Goal: Task Accomplishment & Management: Complete application form

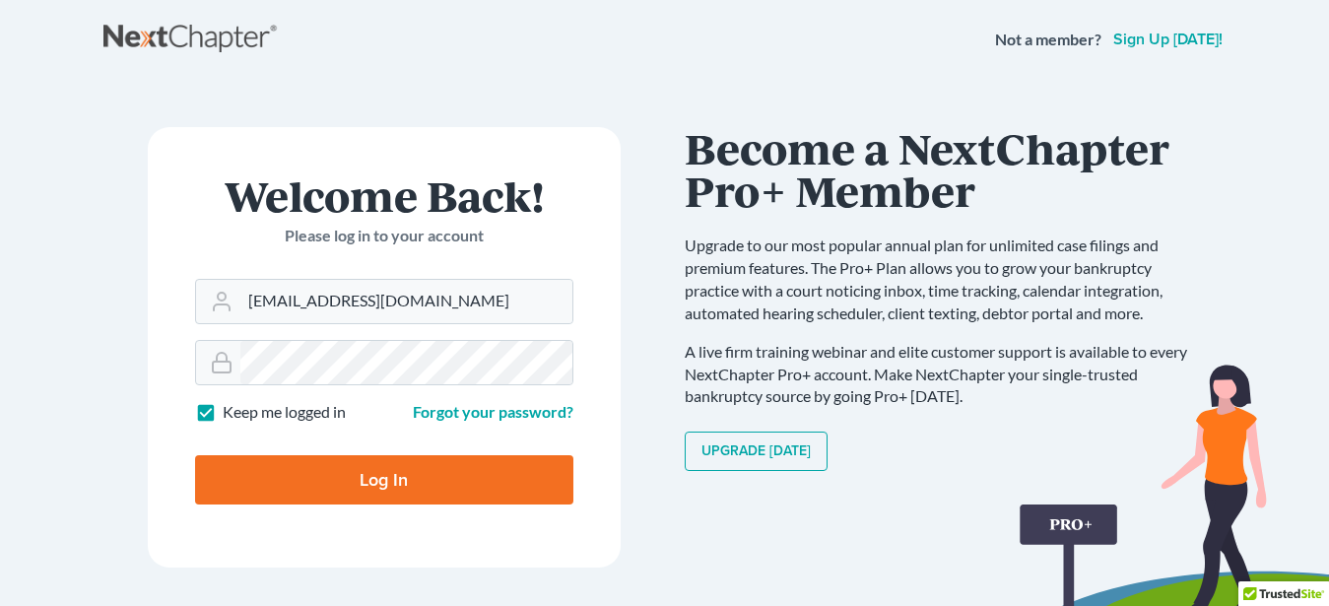
type input "[EMAIL_ADDRESS][DOMAIN_NAME]"
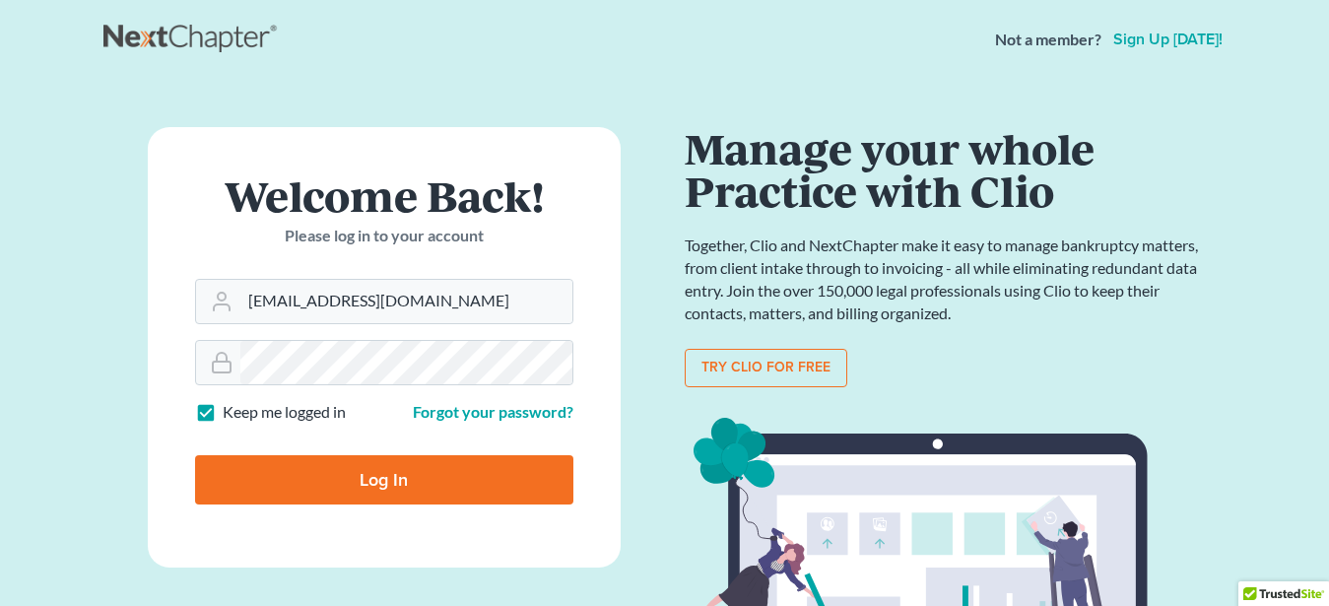
click at [223, 414] on label "Keep me logged in" at bounding box center [284, 412] width 123 height 23
click at [230, 414] on input "Keep me logged in" at bounding box center [236, 407] width 13 height 13
checkbox input "false"
click at [395, 478] on input "Log In" at bounding box center [384, 479] width 378 height 49
type input "Thinking..."
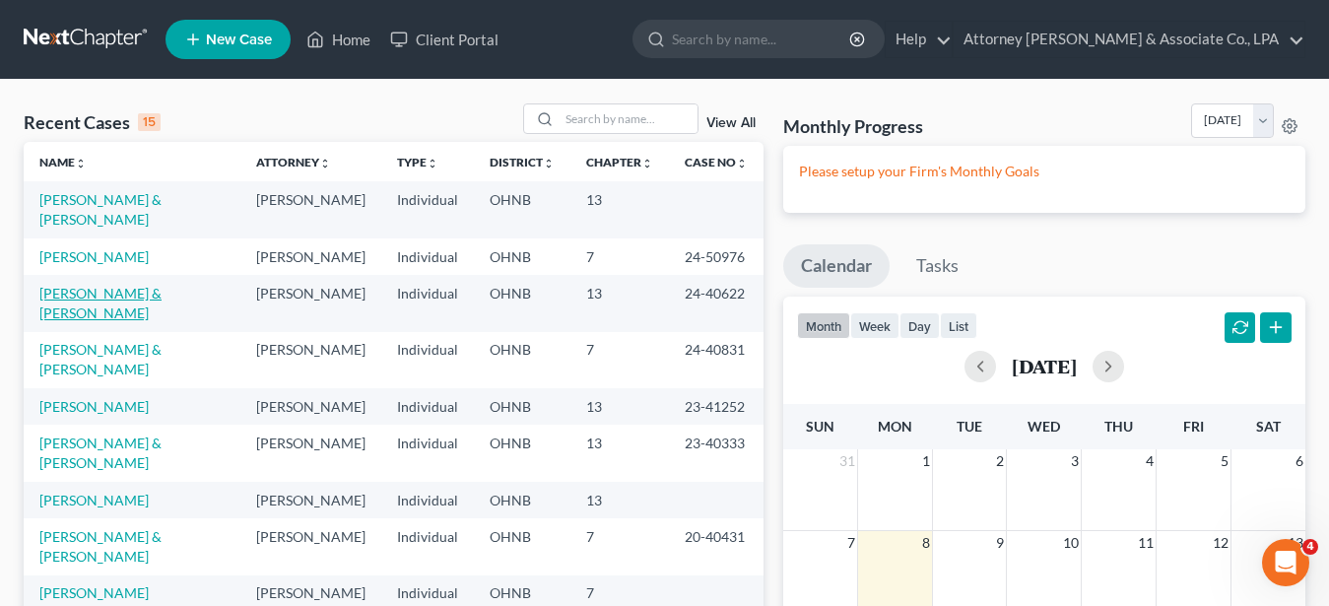
click at [109, 285] on link "[PERSON_NAME] & [PERSON_NAME]" at bounding box center [100, 303] width 122 height 36
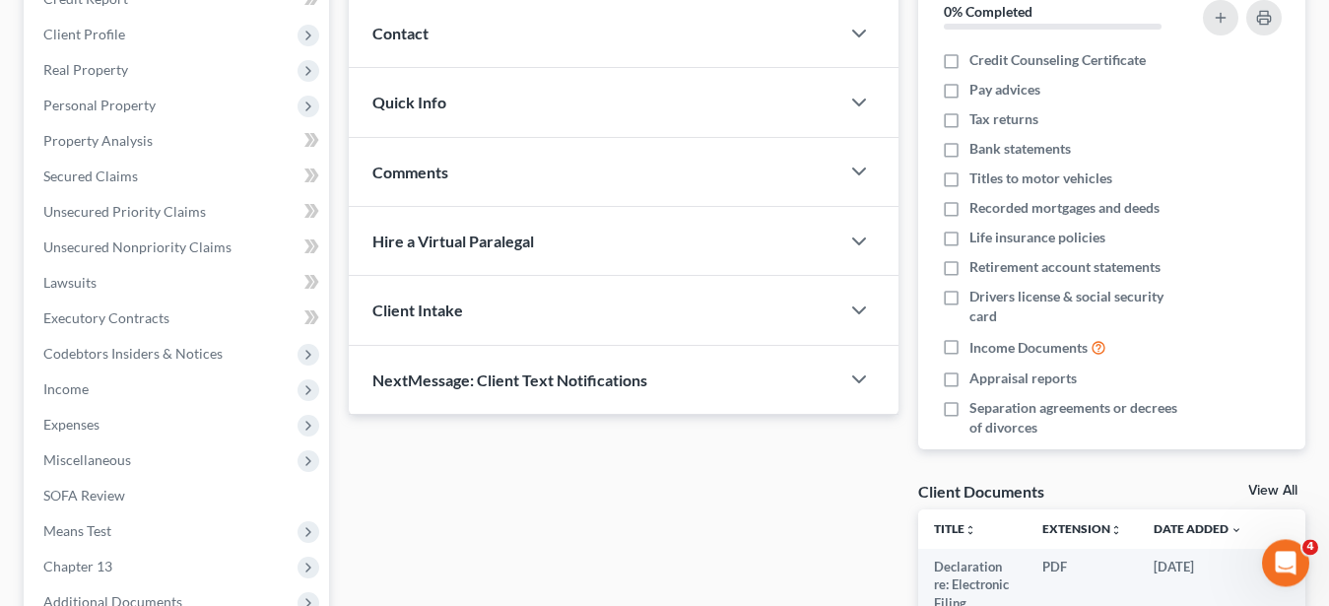
scroll to position [260, 0]
click at [71, 425] on span "Expenses" at bounding box center [71, 423] width 56 height 17
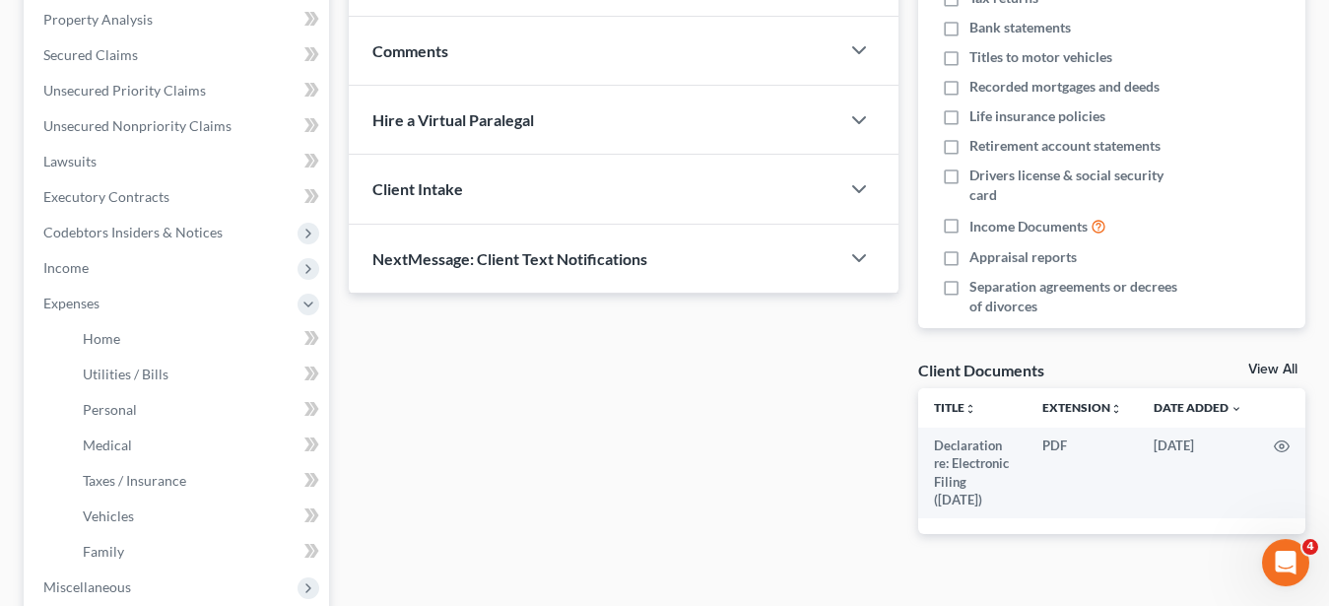
scroll to position [382, 0]
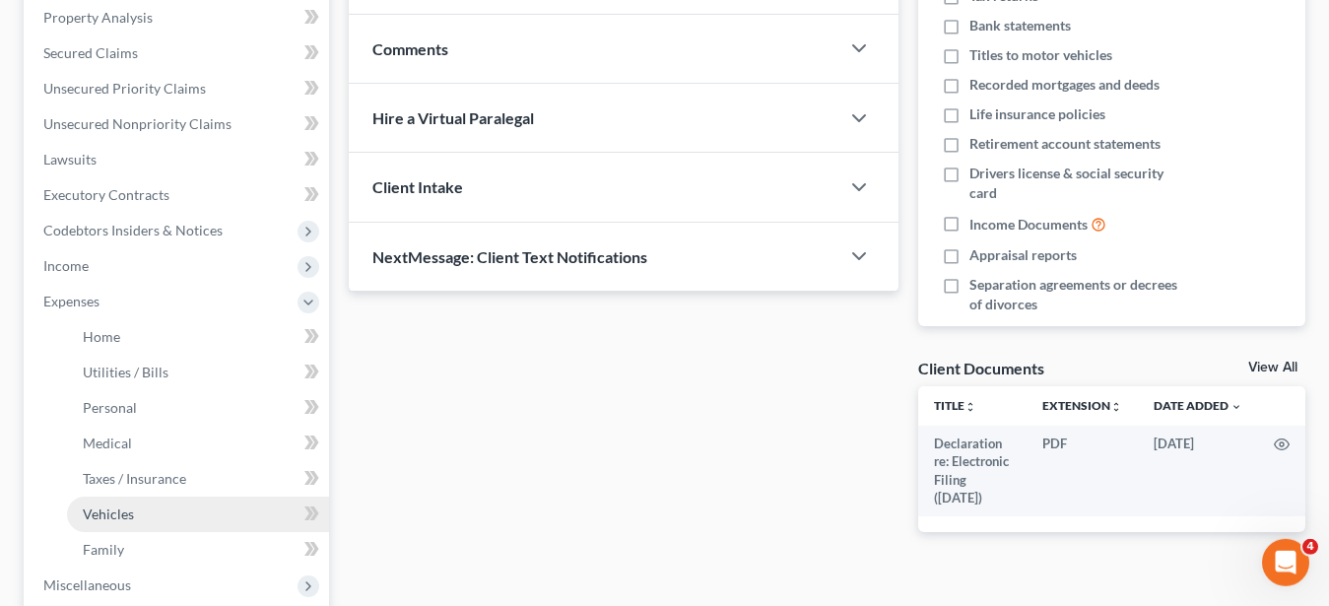
click at [113, 514] on span "Vehicles" at bounding box center [108, 513] width 51 height 17
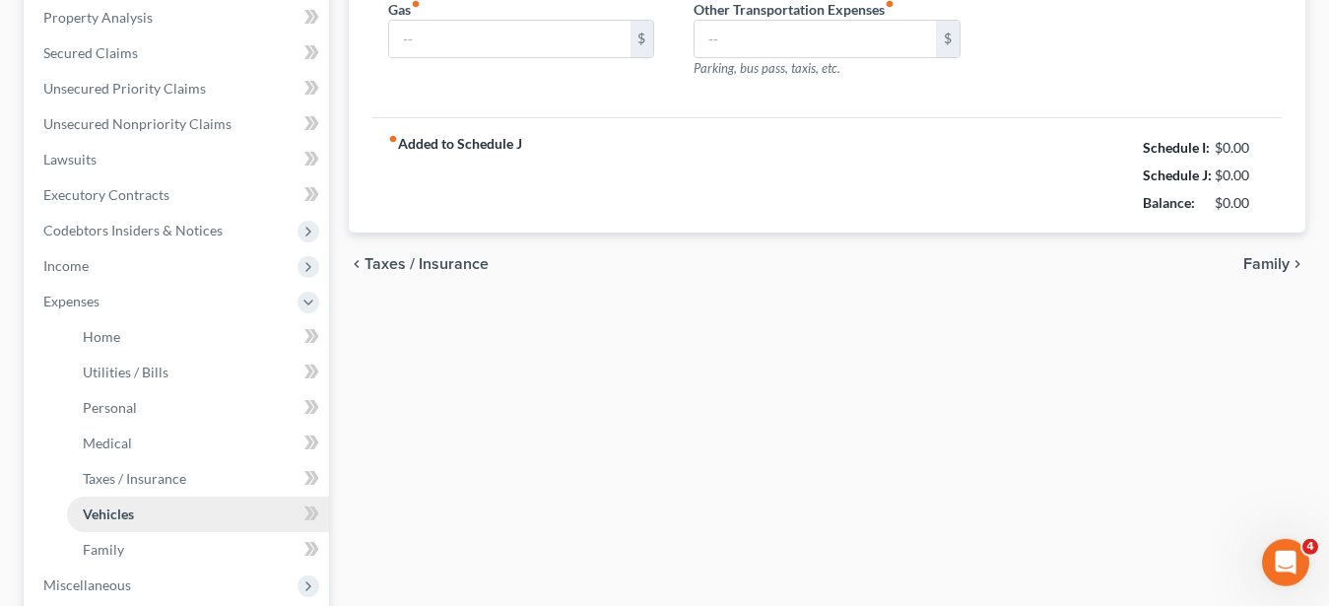
type input "115.00"
type input "515.00"
type input "0.00"
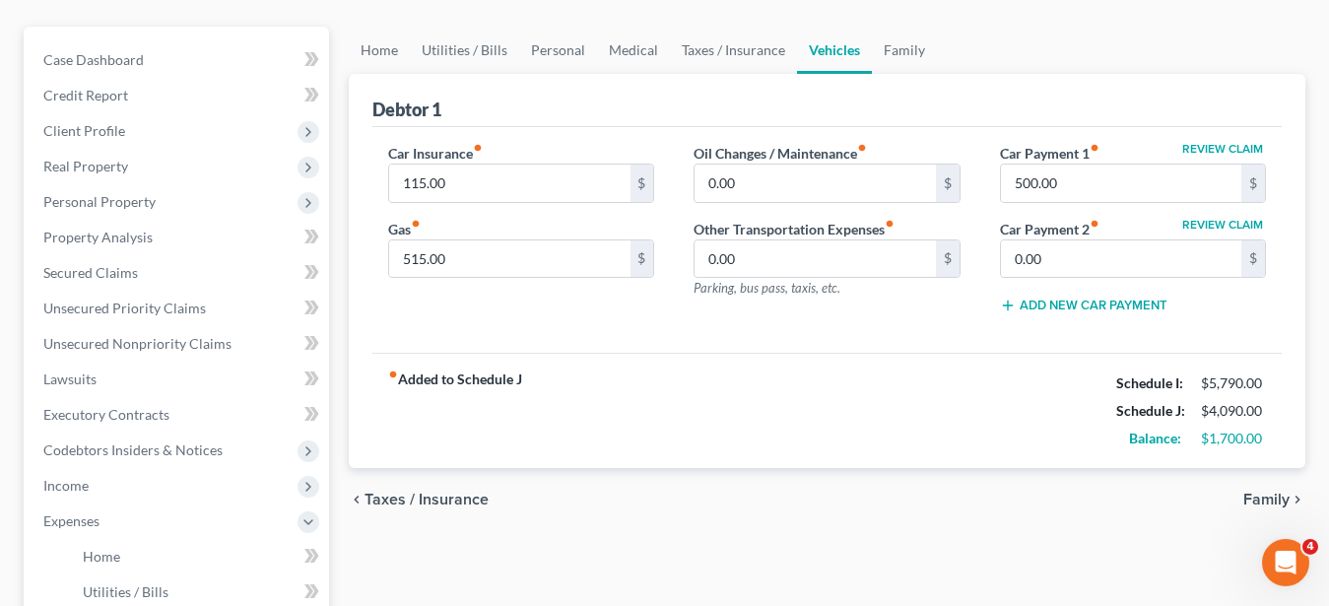
scroll to position [169, 0]
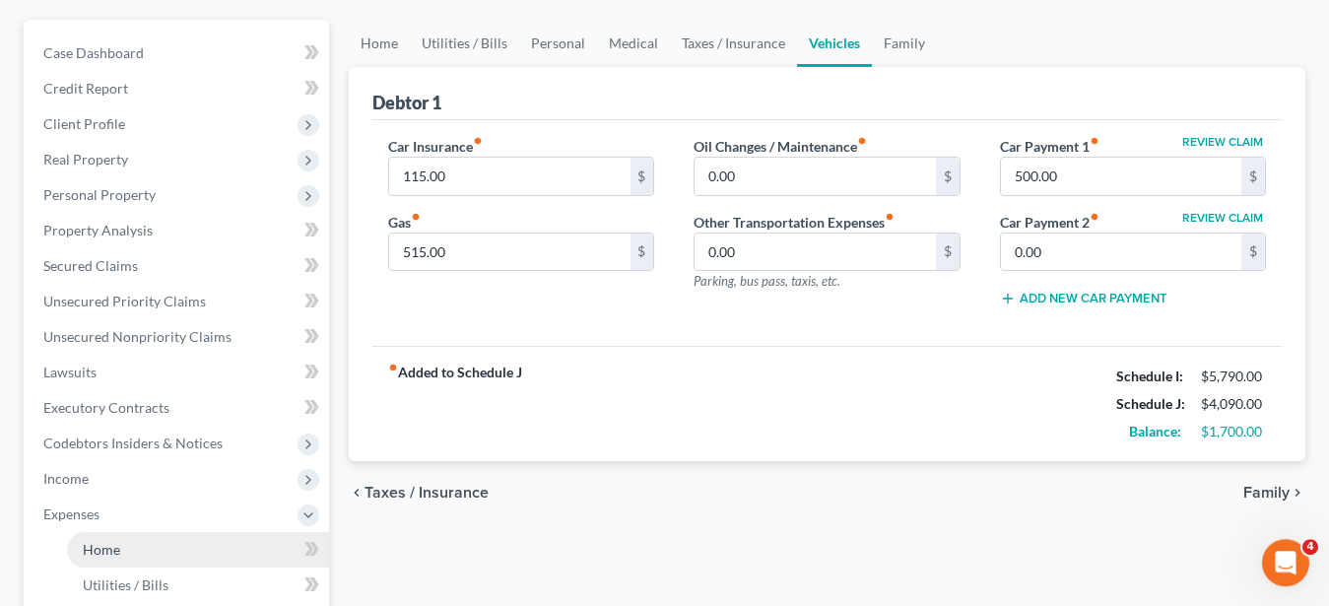
click at [98, 546] on span "Home" at bounding box center [101, 549] width 37 height 17
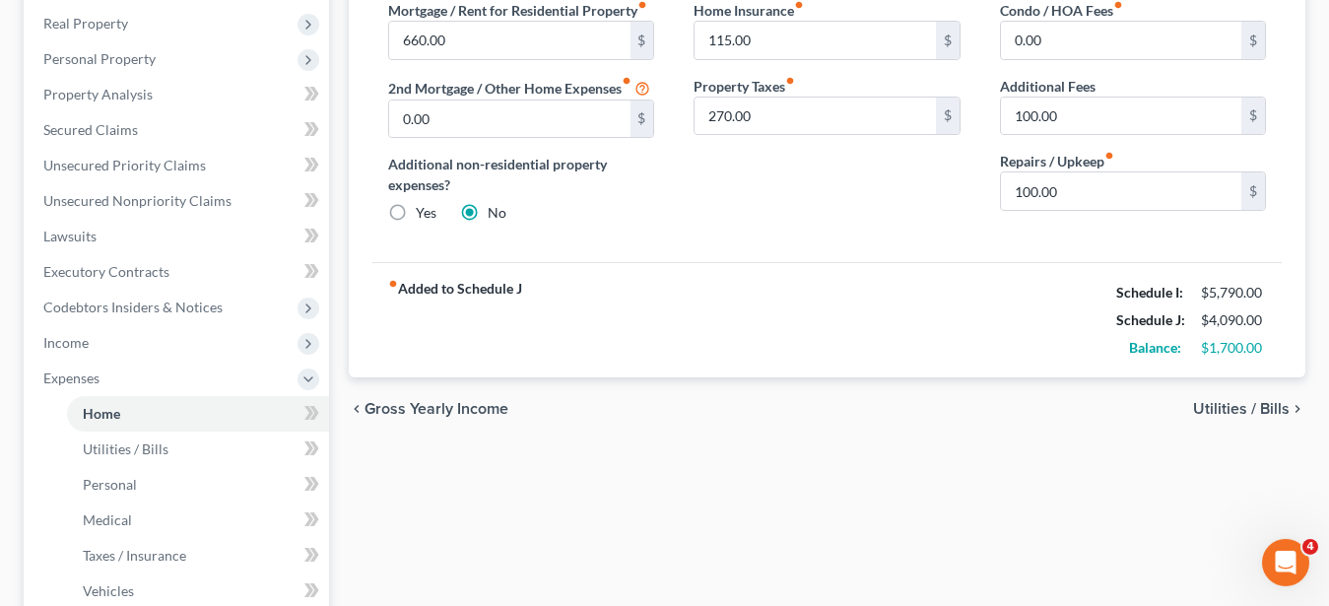
scroll to position [376, 0]
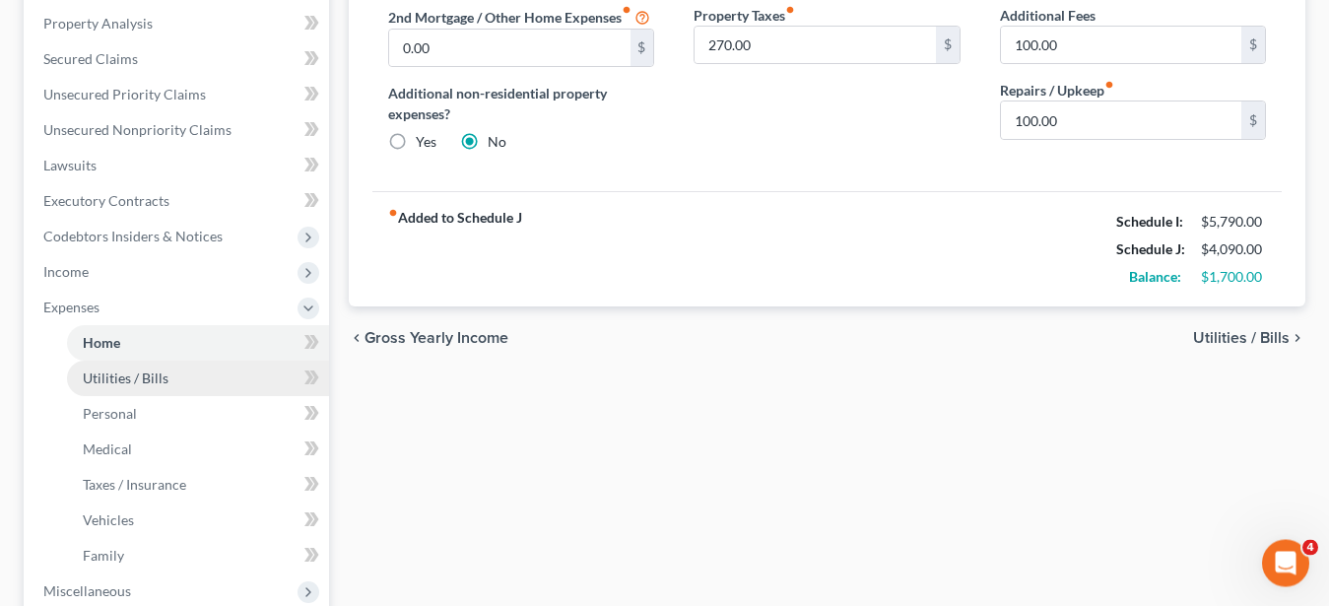
click at [143, 380] on span "Utilities / Bills" at bounding box center [126, 377] width 86 height 17
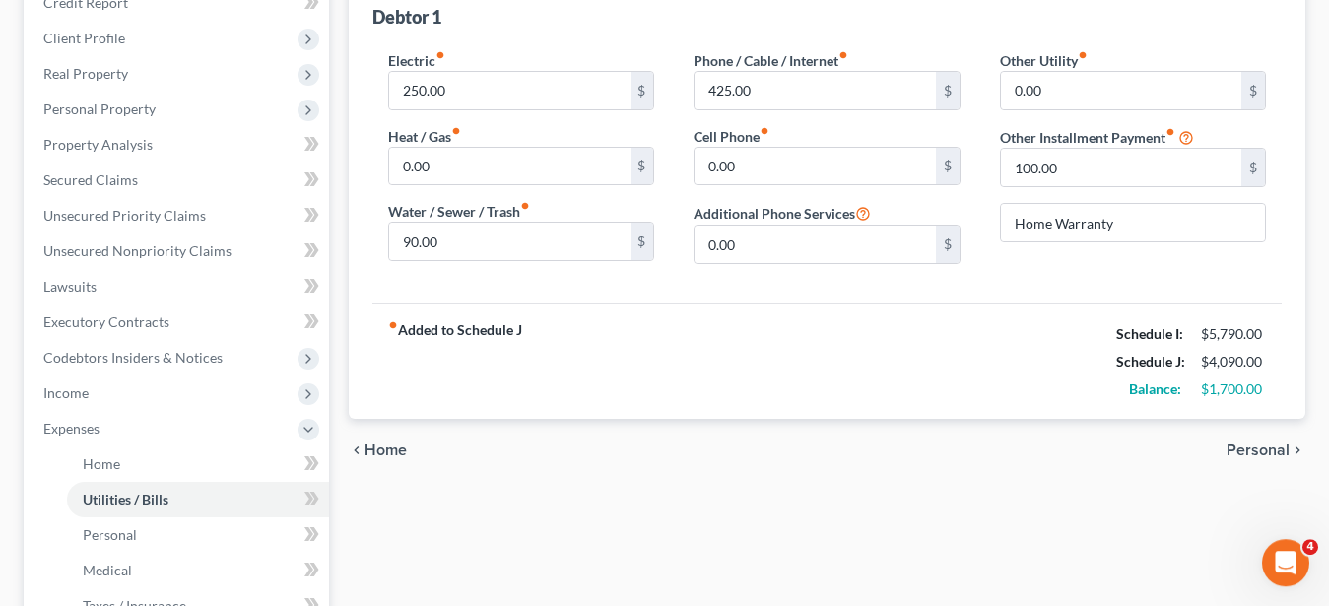
scroll to position [266, 0]
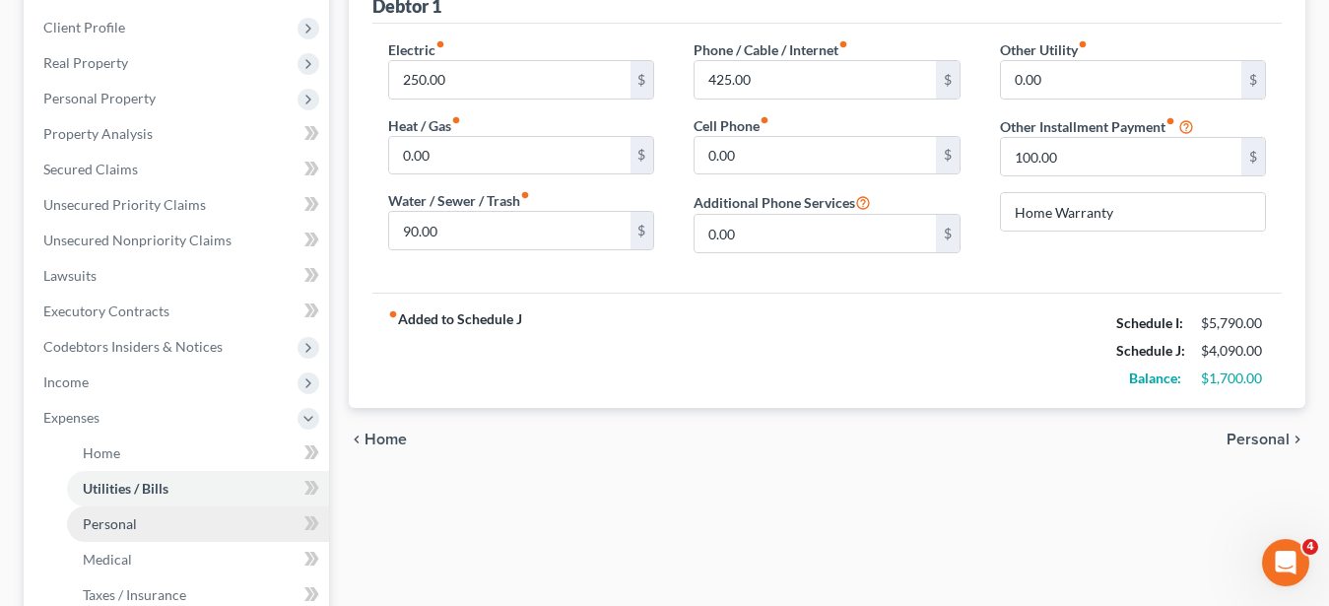
click at [133, 528] on span "Personal" at bounding box center [110, 523] width 54 height 17
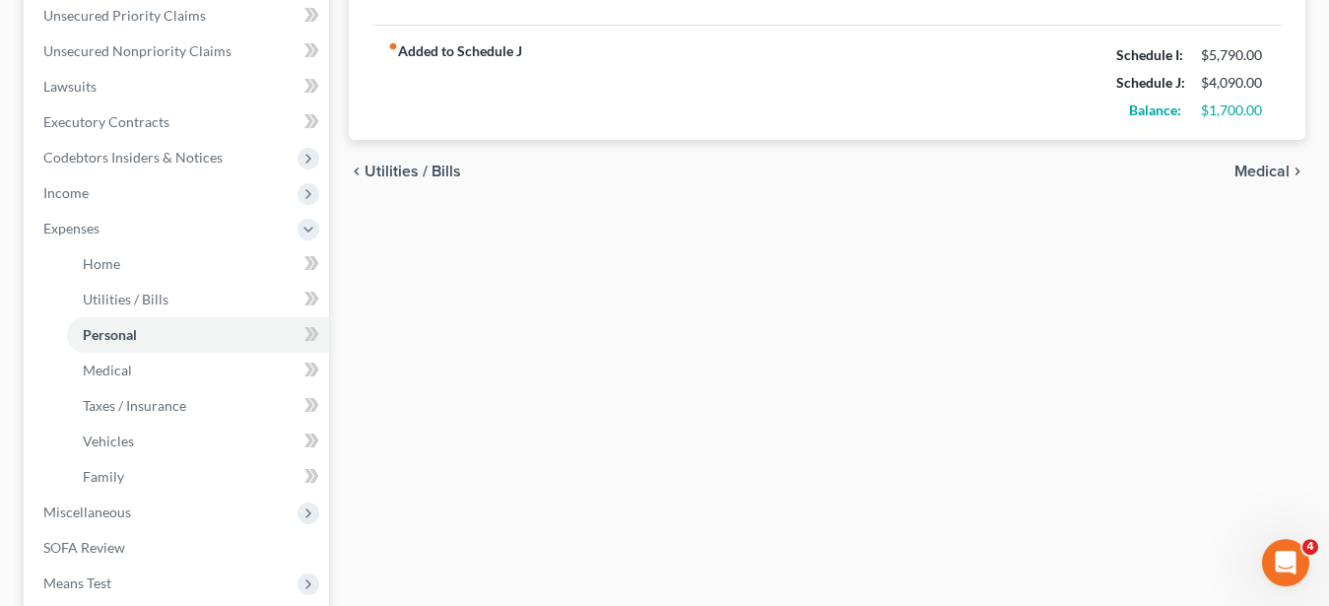
scroll to position [475, 0]
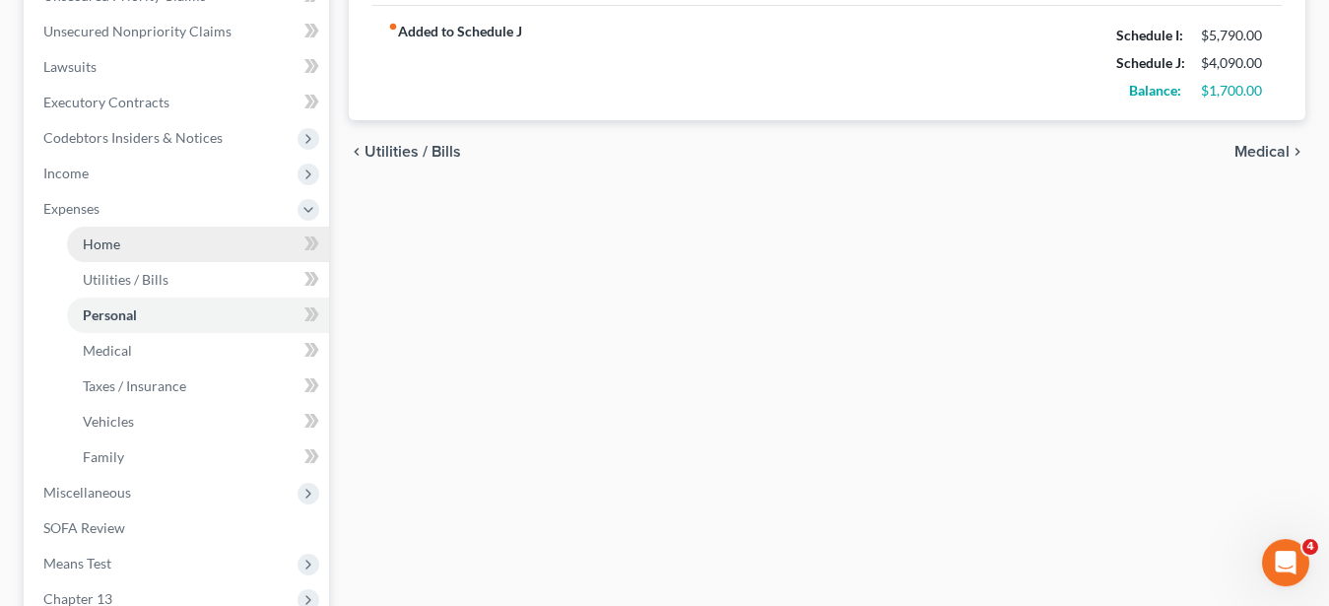
click at [106, 243] on span "Home" at bounding box center [101, 243] width 37 height 17
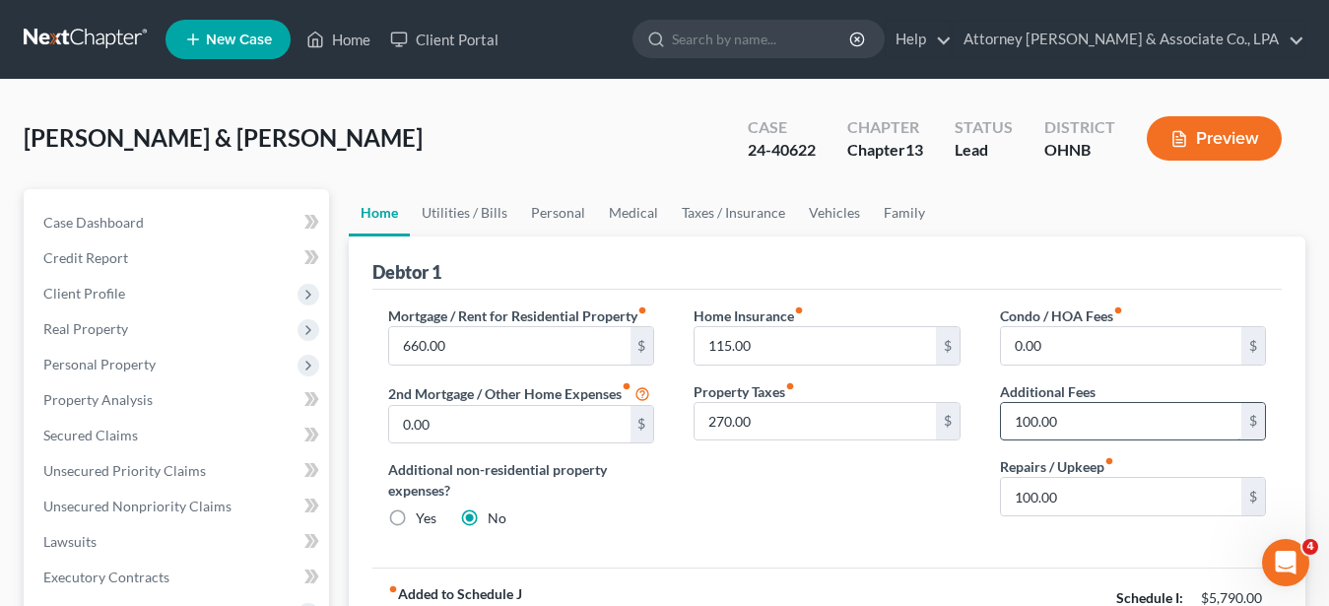
drag, startPoint x: 1075, startPoint y: 415, endPoint x: 1085, endPoint y: 433, distance: 21.1
click at [1085, 433] on input "100.00" at bounding box center [1121, 421] width 240 height 37
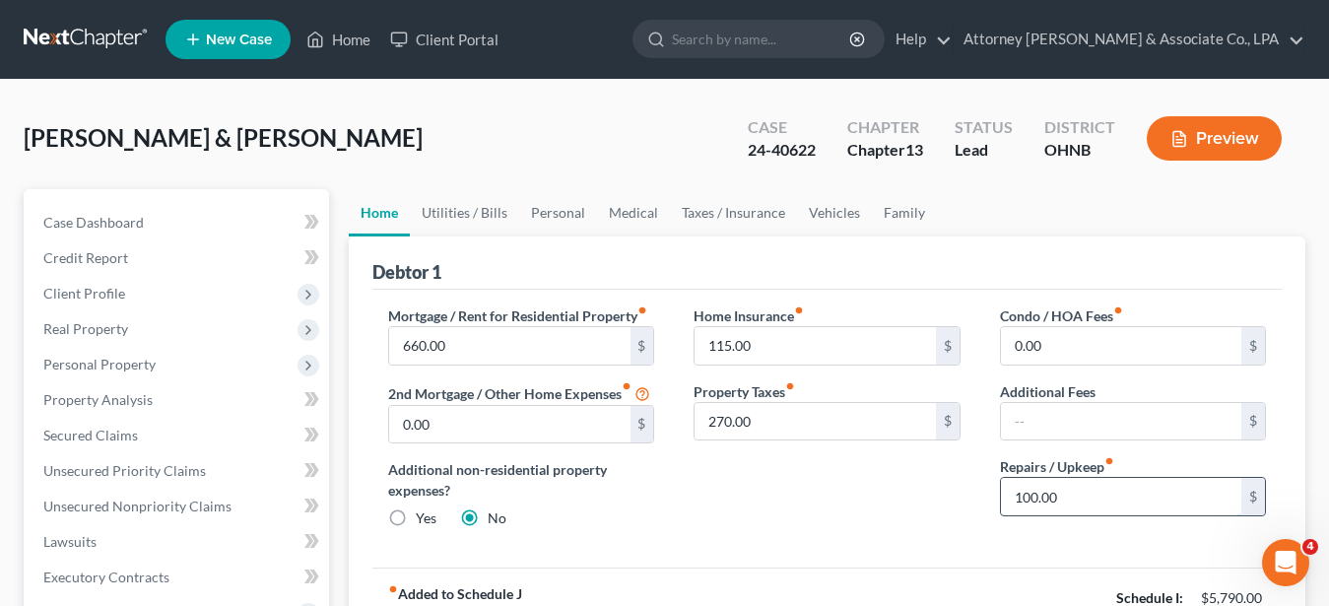
drag, startPoint x: 1059, startPoint y: 494, endPoint x: 1046, endPoint y: 511, distance: 21.1
click at [1063, 512] on input "100.00" at bounding box center [1121, 496] width 240 height 37
type input "200.00"
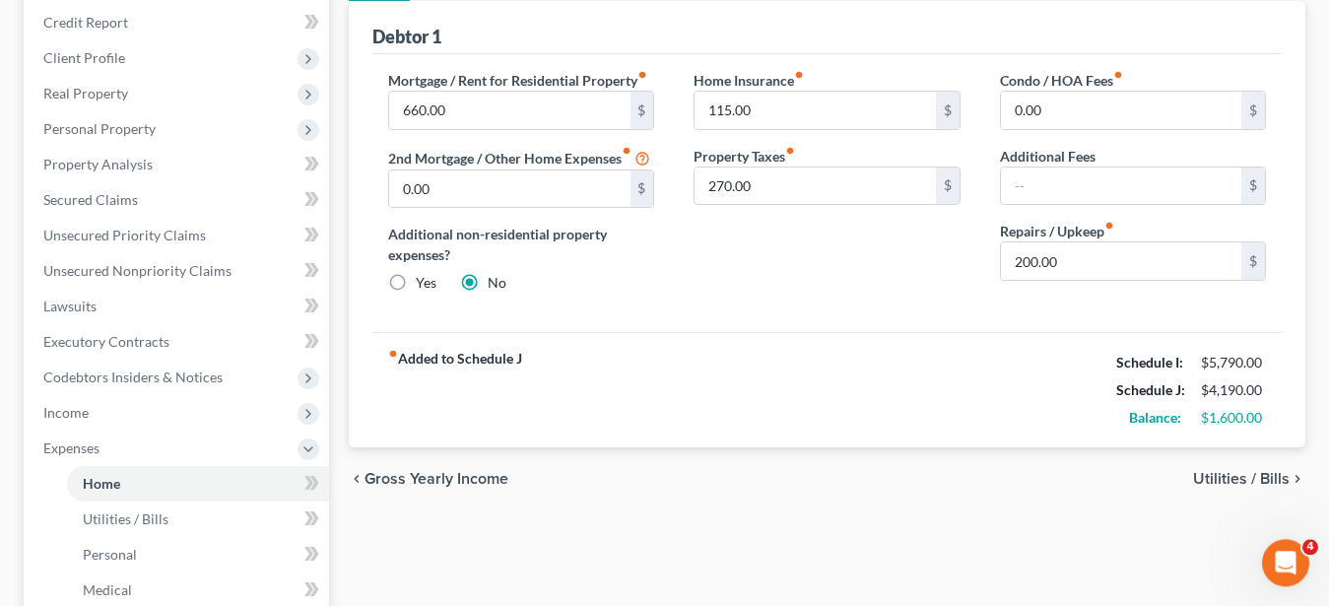
scroll to position [232, 0]
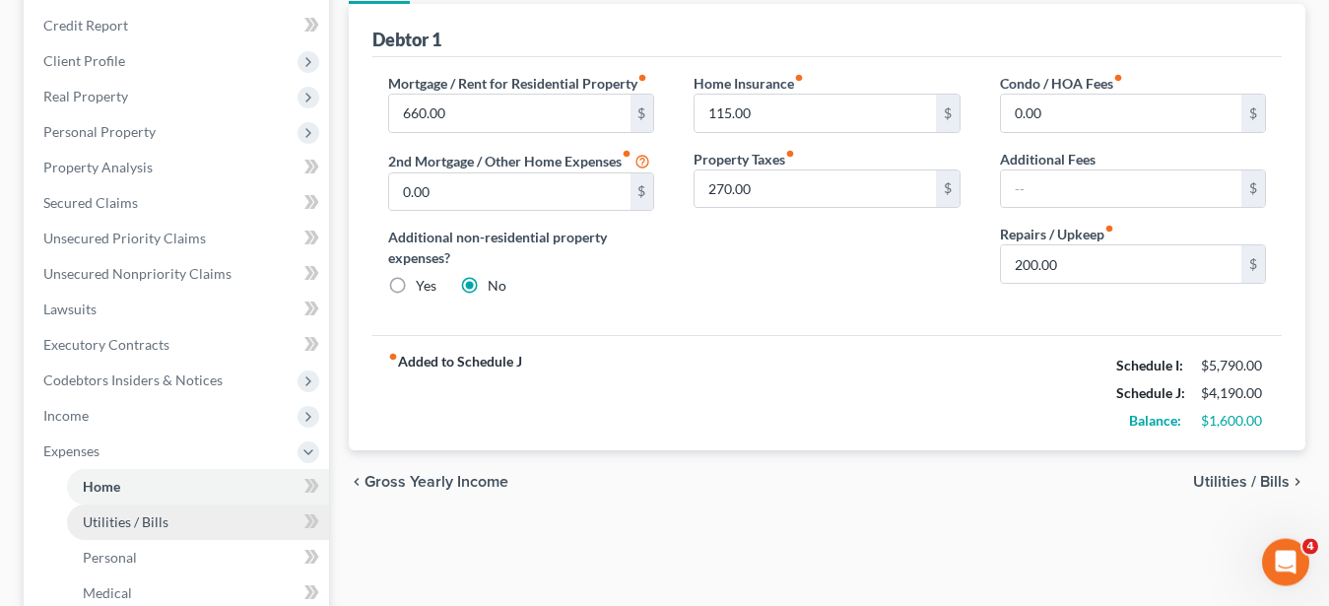
click at [167, 523] on link "Utilities / Bills" at bounding box center [198, 521] width 262 height 35
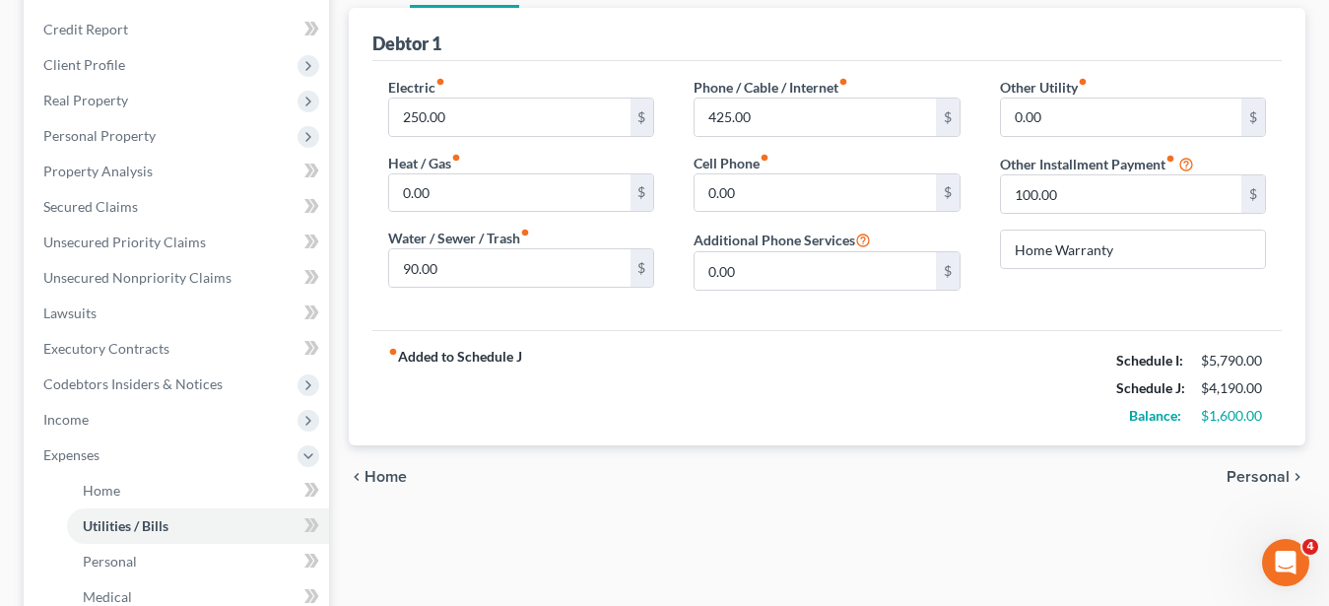
scroll to position [246, 0]
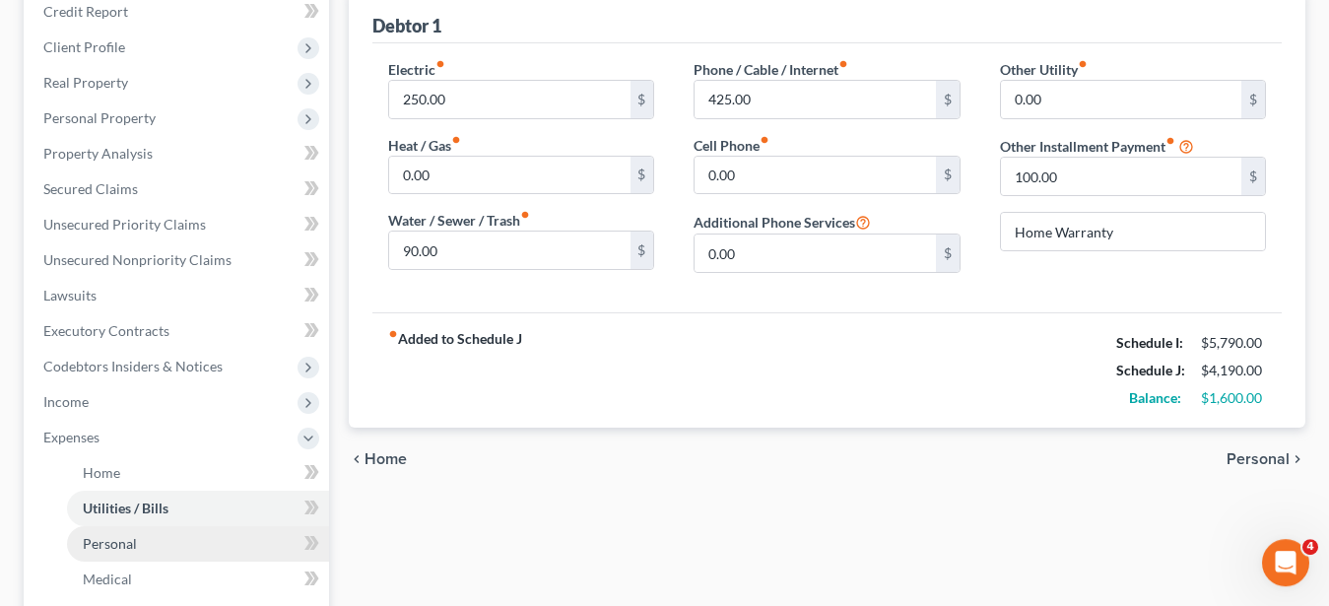
click at [137, 537] on link "Personal" at bounding box center [198, 543] width 262 height 35
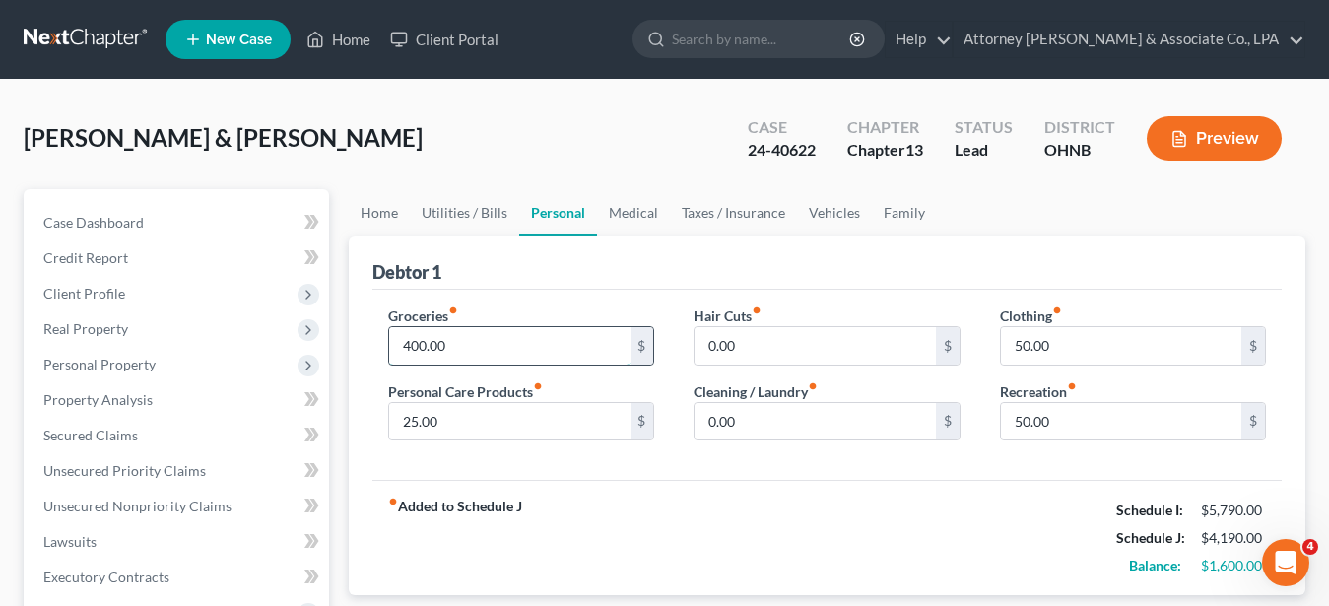
click at [454, 344] on input "400.00" at bounding box center [509, 345] width 240 height 37
type input "515.00"
click at [1078, 349] on input "50.00" at bounding box center [1121, 345] width 240 height 37
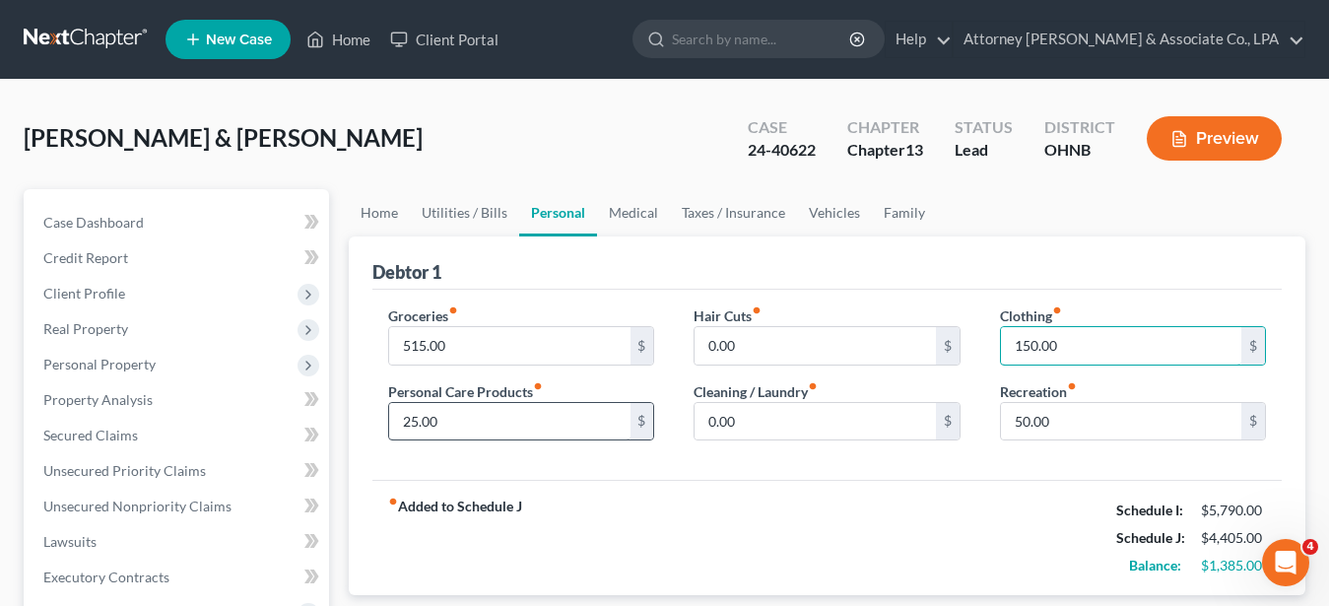
type input "150.00"
click at [475, 426] on input "25.00" at bounding box center [509, 421] width 240 height 37
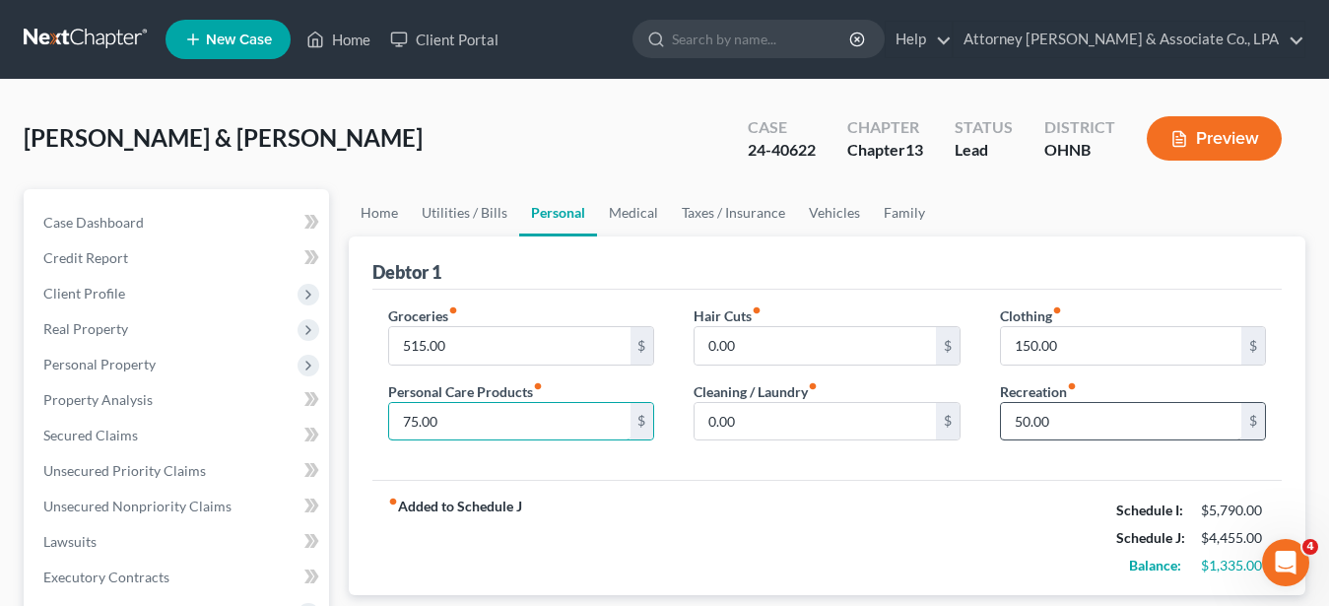
type input "75.00"
click at [1072, 429] on input "50.00" at bounding box center [1121, 421] width 240 height 37
type input "100.00"
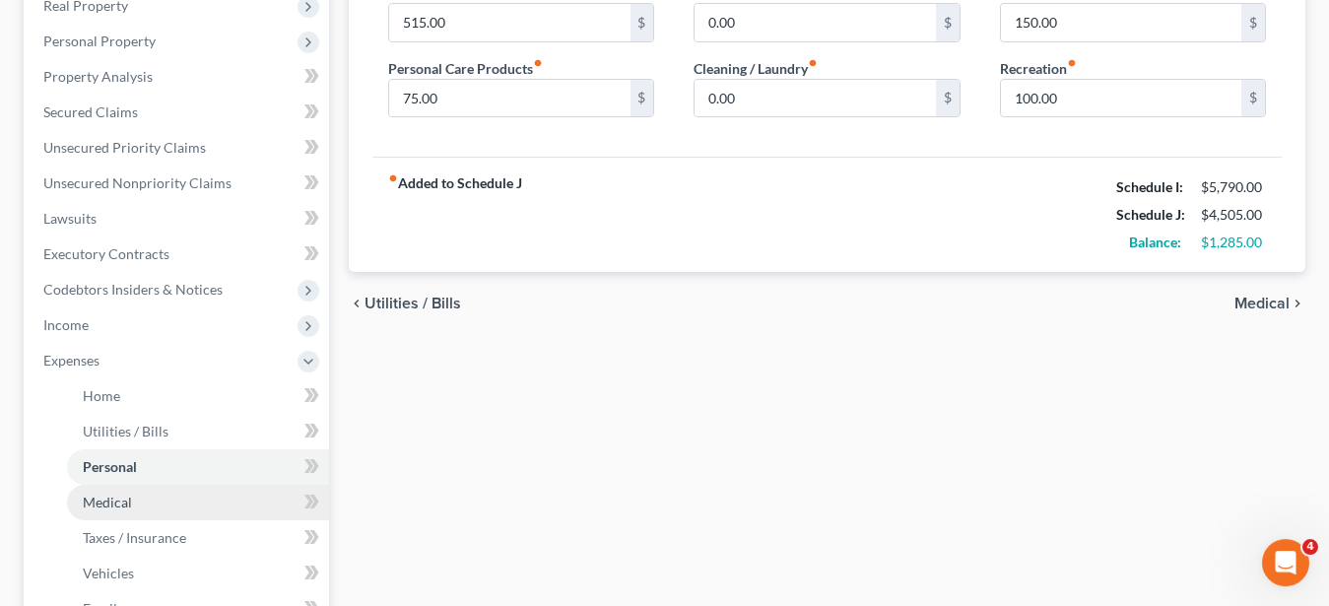
click at [127, 501] on span "Medical" at bounding box center [107, 501] width 49 height 17
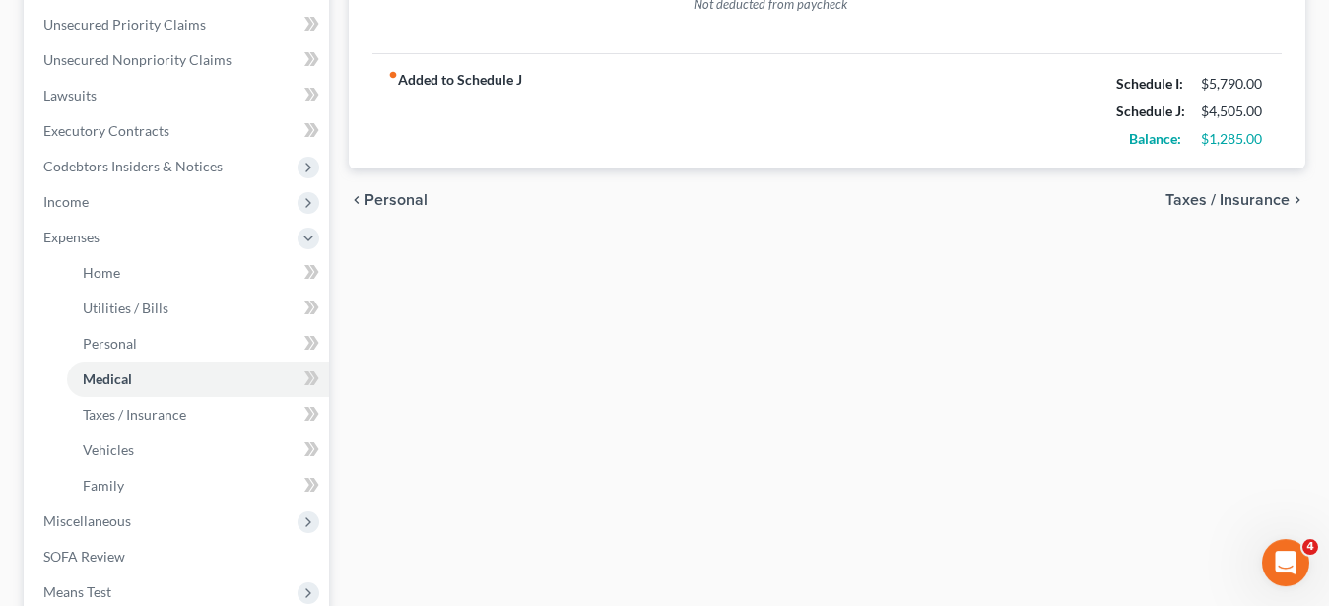
scroll to position [459, 0]
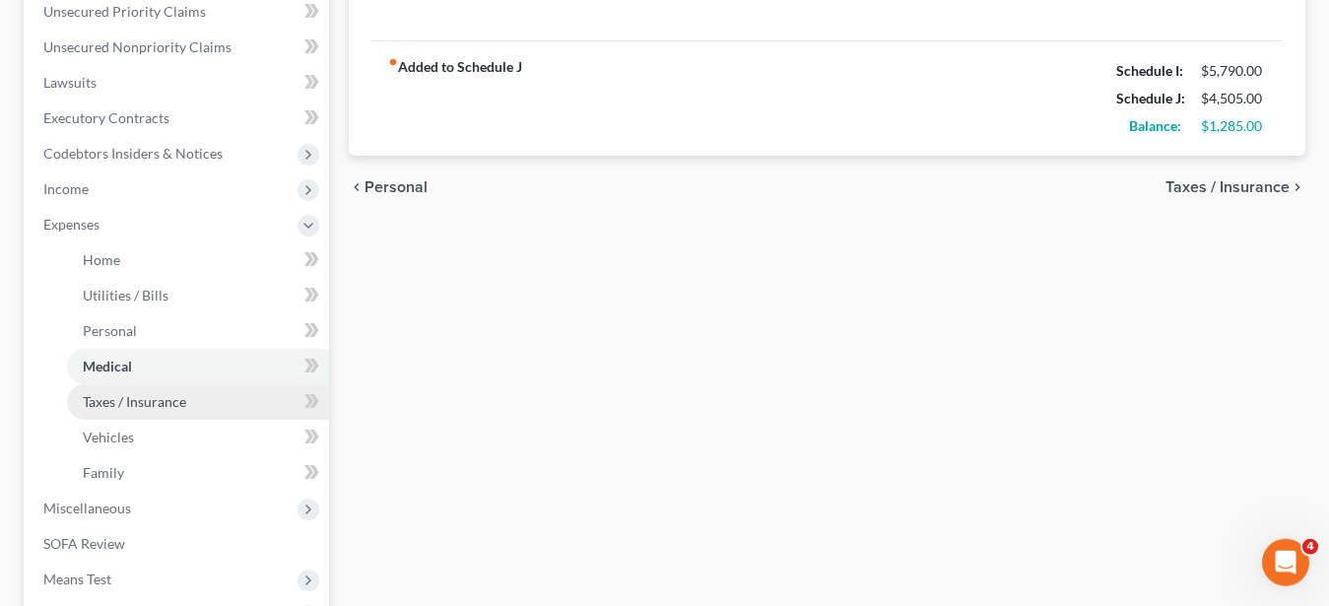
click at [147, 405] on span "Taxes / Insurance" at bounding box center [134, 401] width 103 height 17
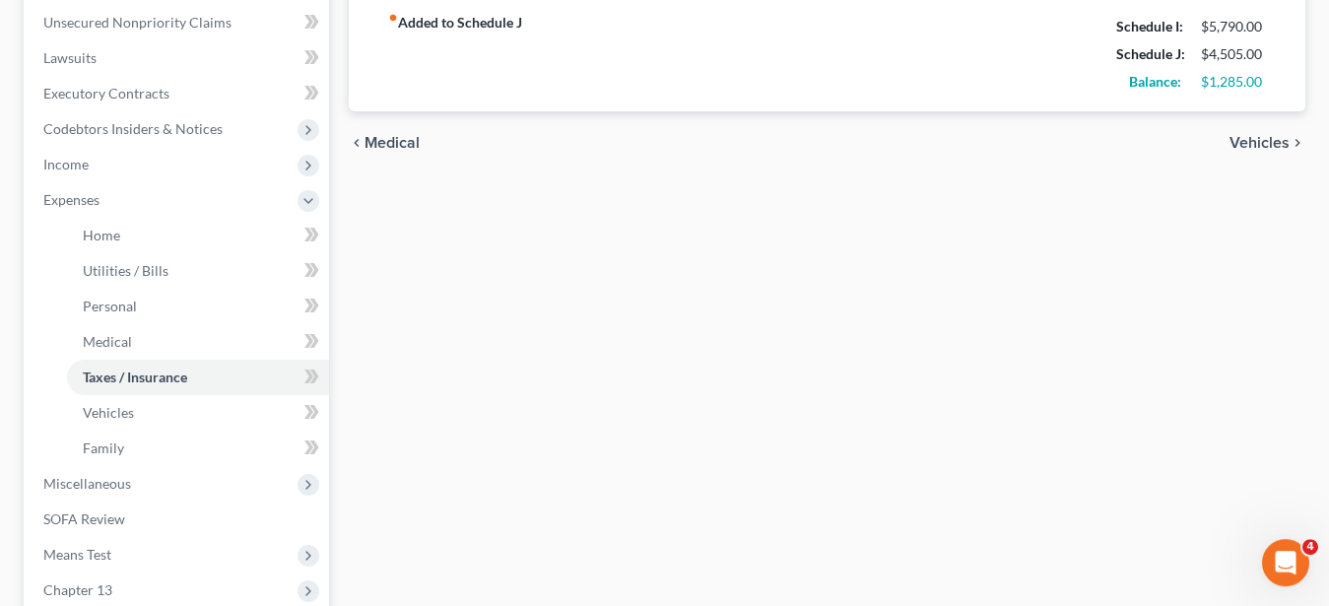
scroll to position [510, 0]
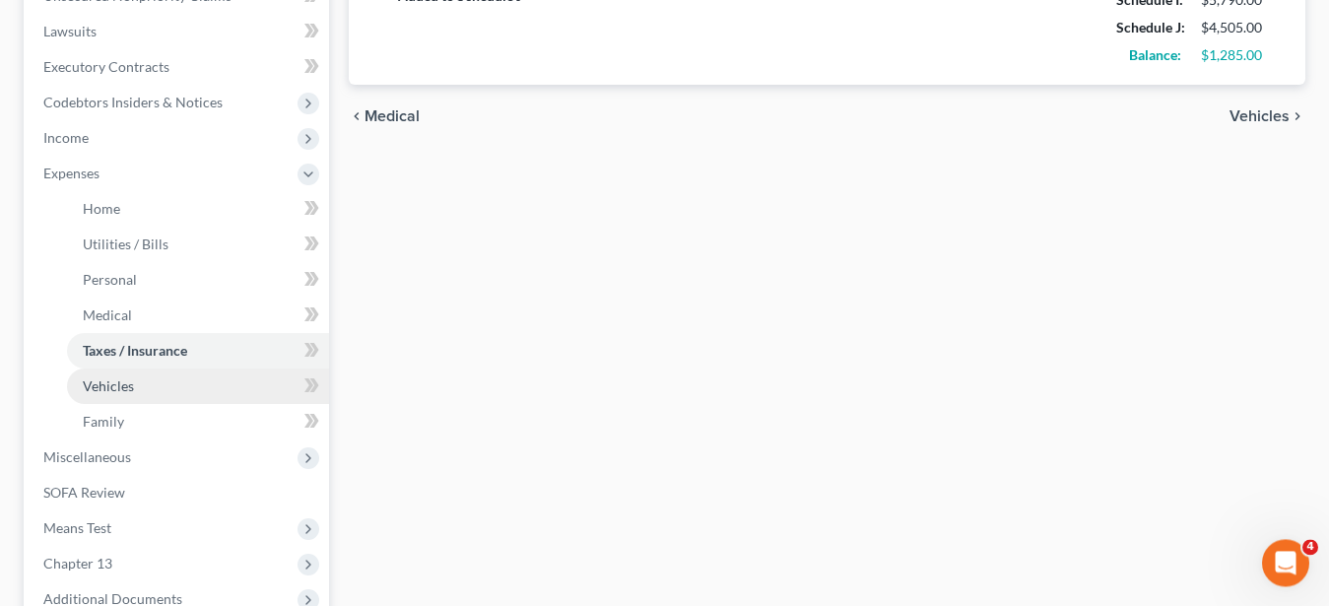
click at [122, 383] on span "Vehicles" at bounding box center [108, 385] width 51 height 17
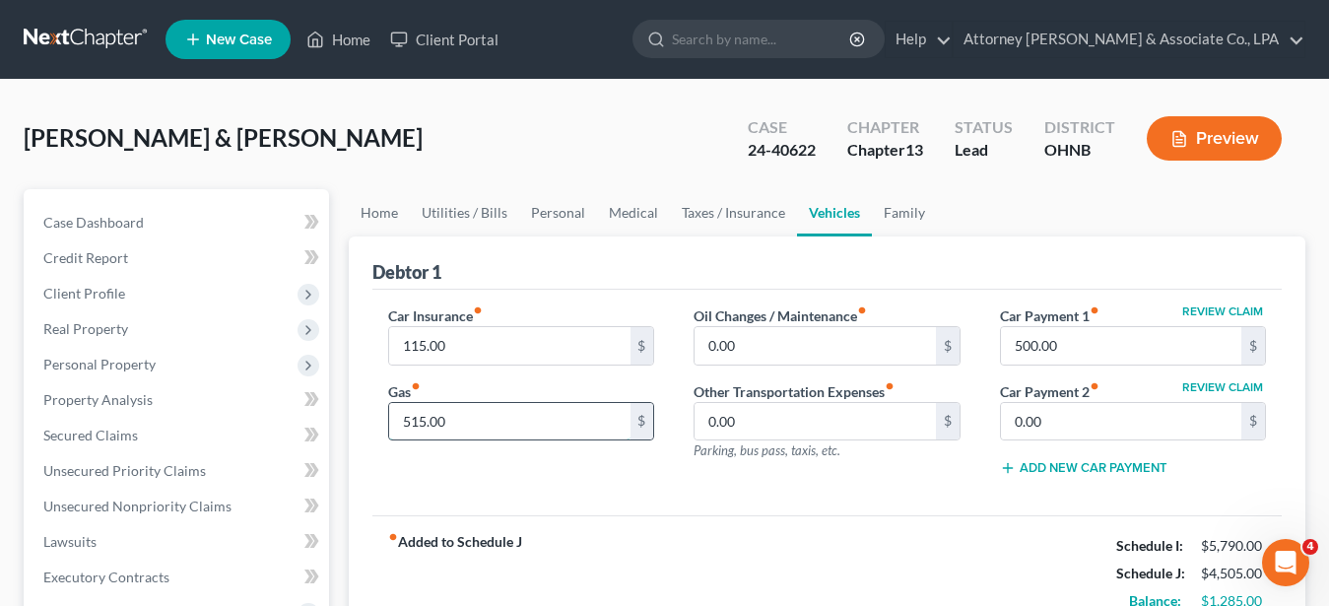
drag, startPoint x: 476, startPoint y: 412, endPoint x: 462, endPoint y: 416, distance: 14.3
click at [462, 416] on input "515.00" at bounding box center [509, 421] width 240 height 37
type input "600.00"
drag, startPoint x: 1083, startPoint y: 345, endPoint x: 1075, endPoint y: 355, distance: 12.6
click at [1075, 355] on input "500.00" at bounding box center [1121, 345] width 240 height 37
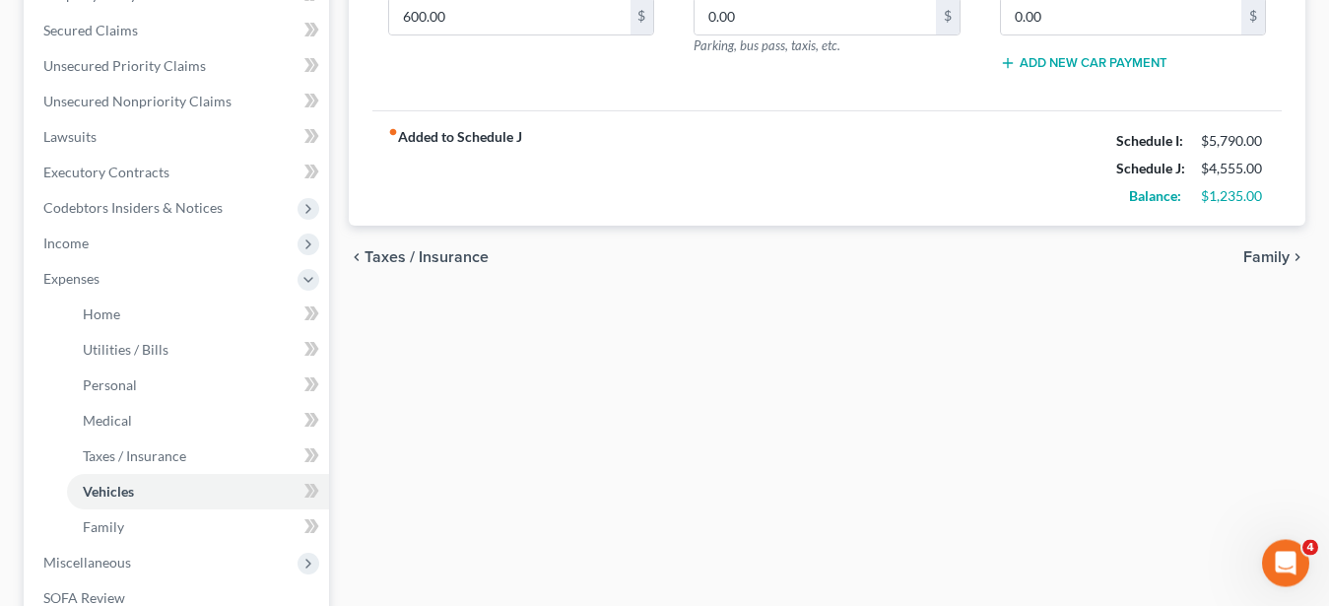
scroll to position [407, 0]
type input "465.00"
click at [160, 454] on span "Taxes / Insurance" at bounding box center [134, 453] width 103 height 17
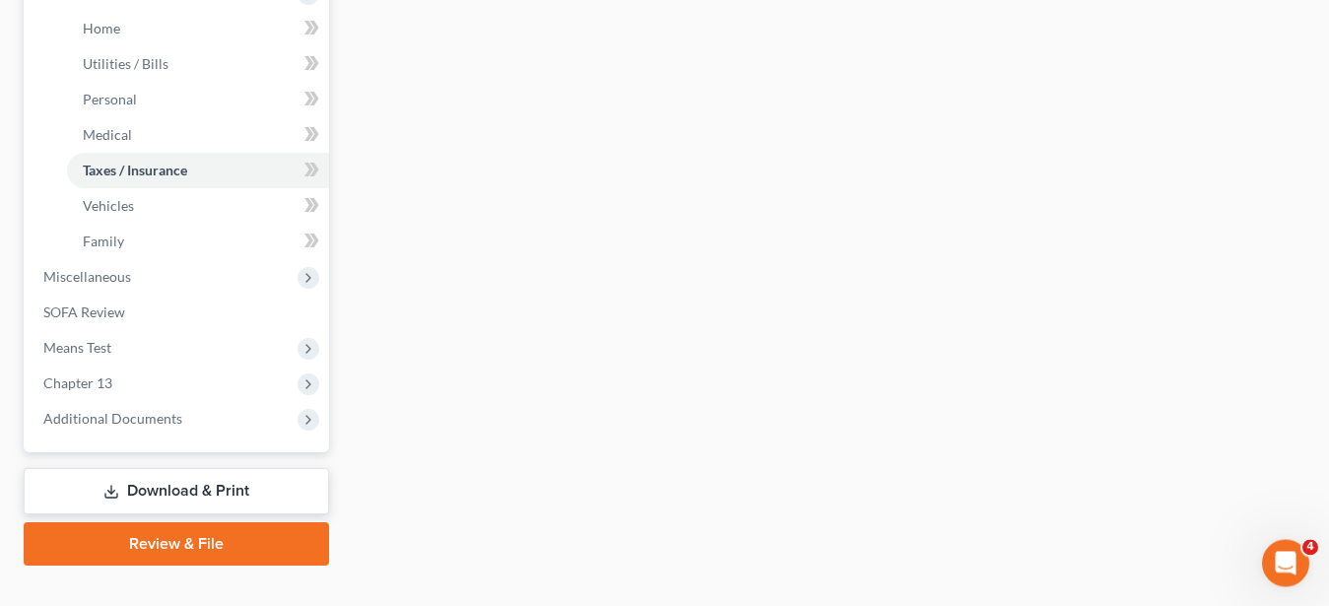
scroll to position [716, 0]
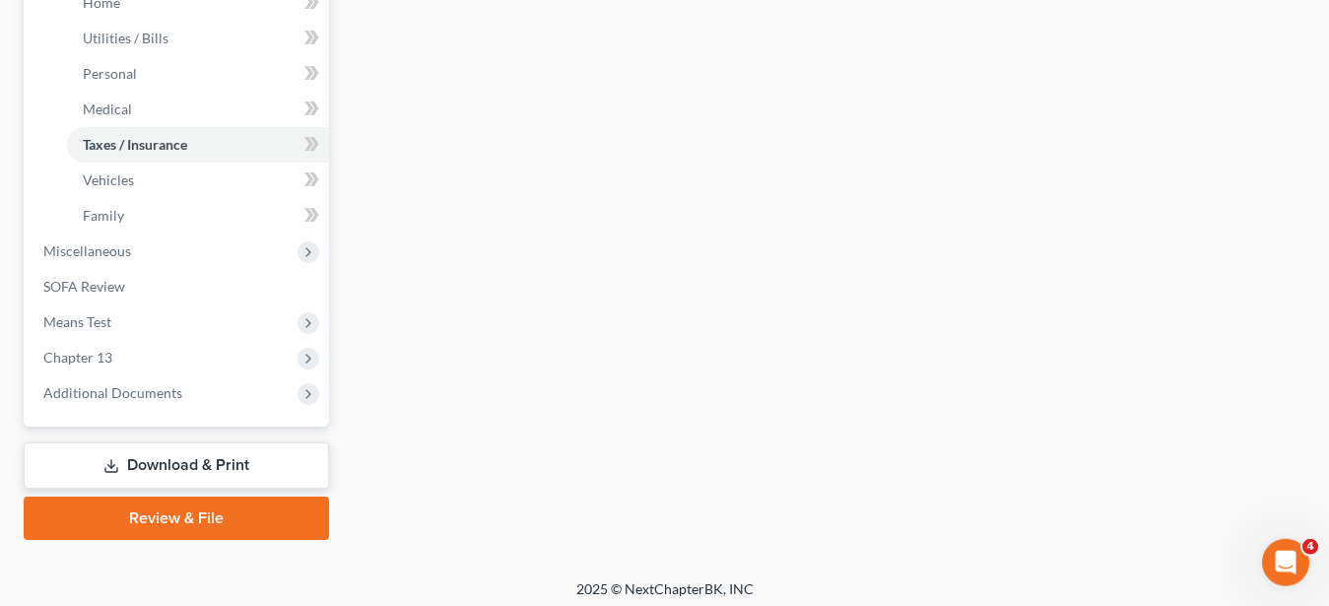
click at [245, 460] on link "Download & Print" at bounding box center [176, 465] width 305 height 46
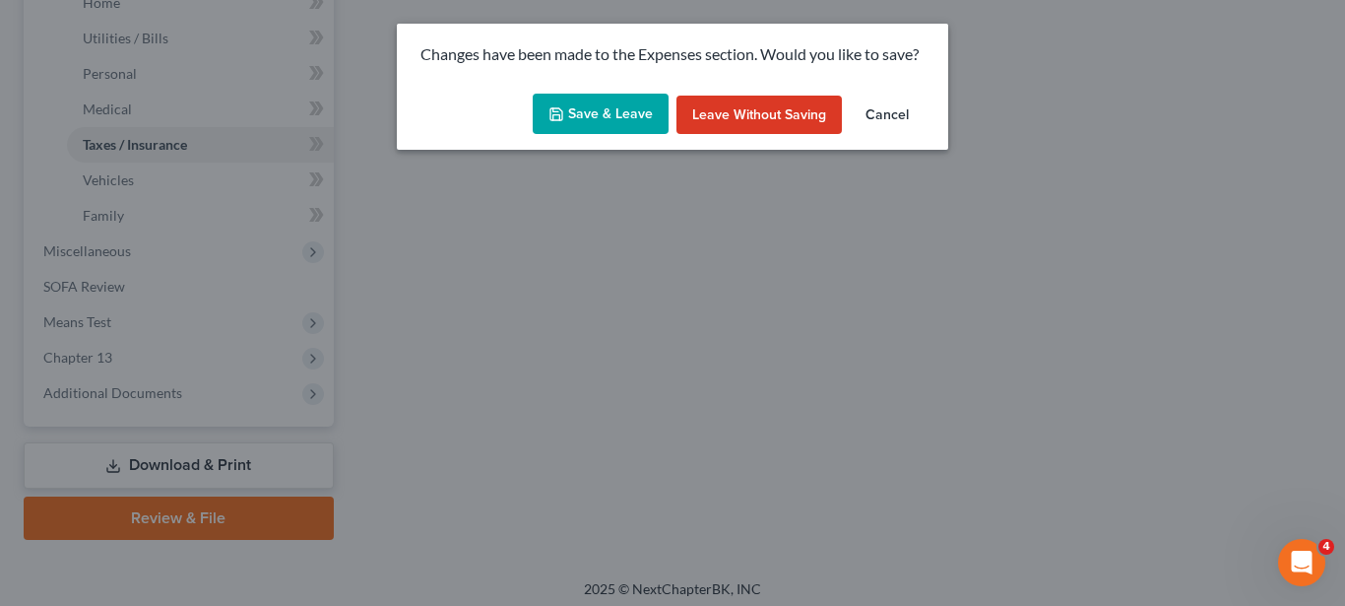
click at [598, 115] on button "Save & Leave" at bounding box center [601, 114] width 136 height 41
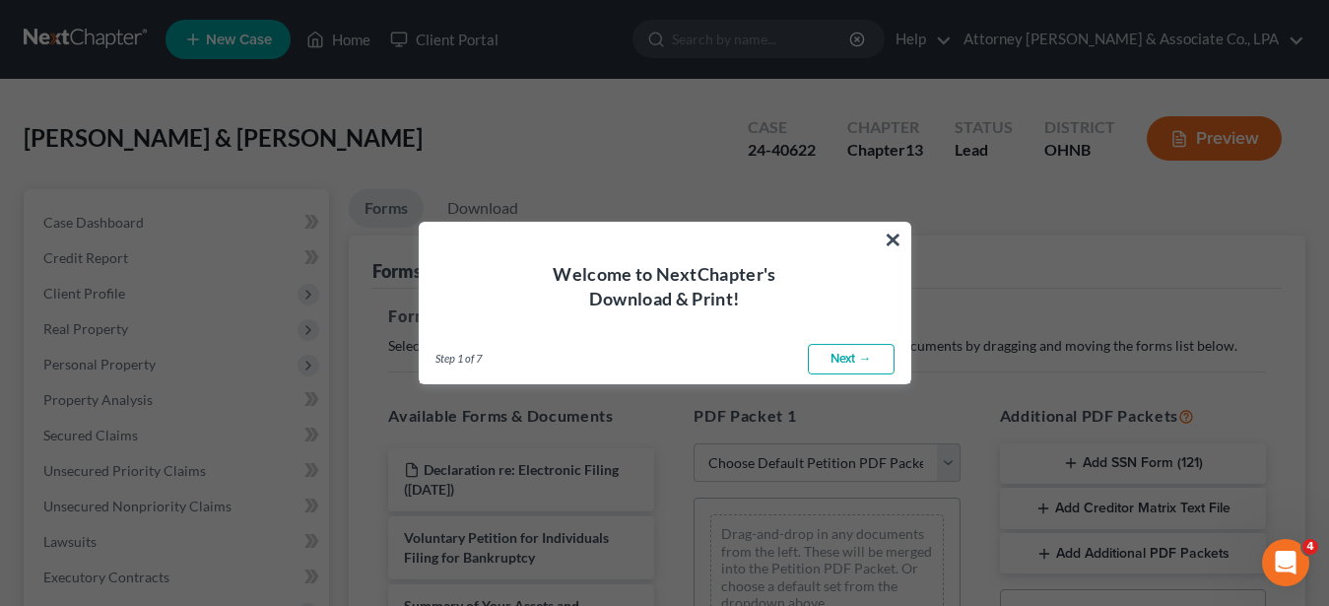
click at [853, 364] on link "Next →" at bounding box center [851, 360] width 87 height 32
select select "0"
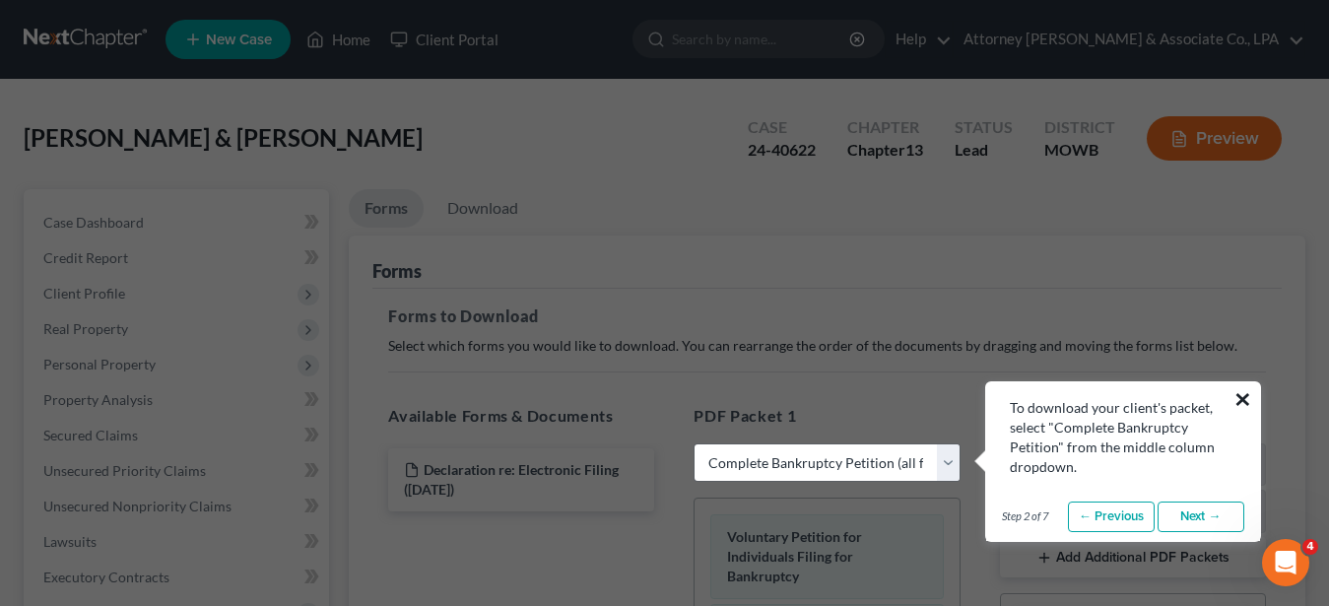
click at [1246, 399] on button "×" at bounding box center [1242, 399] width 19 height 32
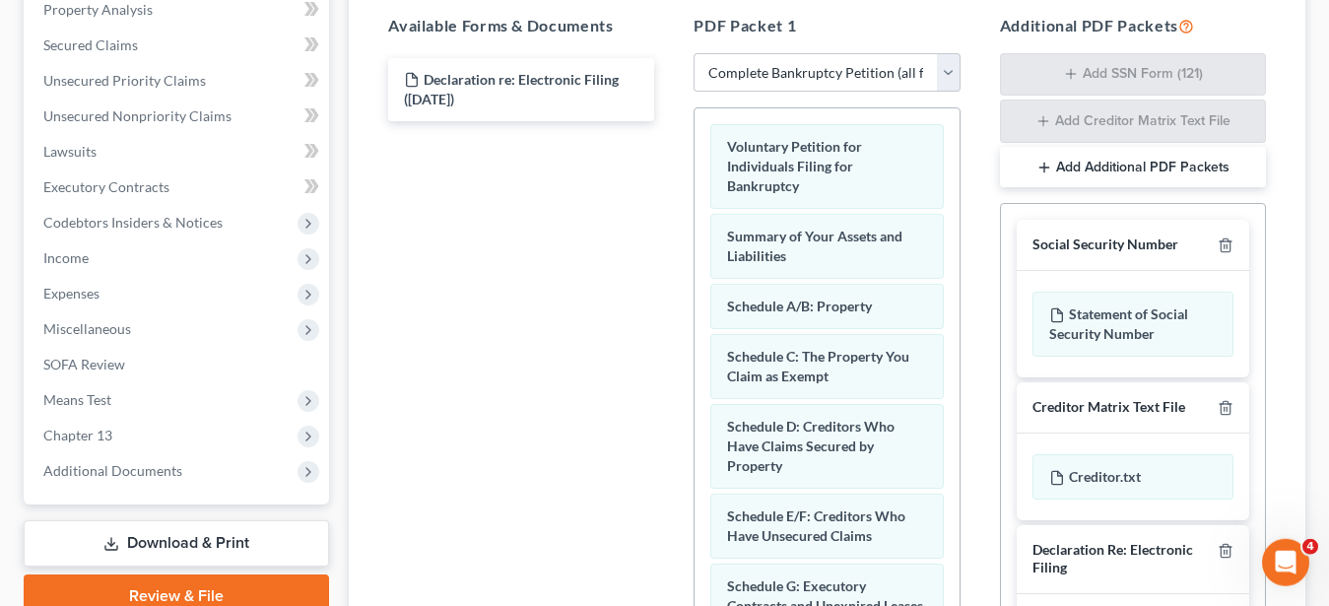
scroll to position [398, 0]
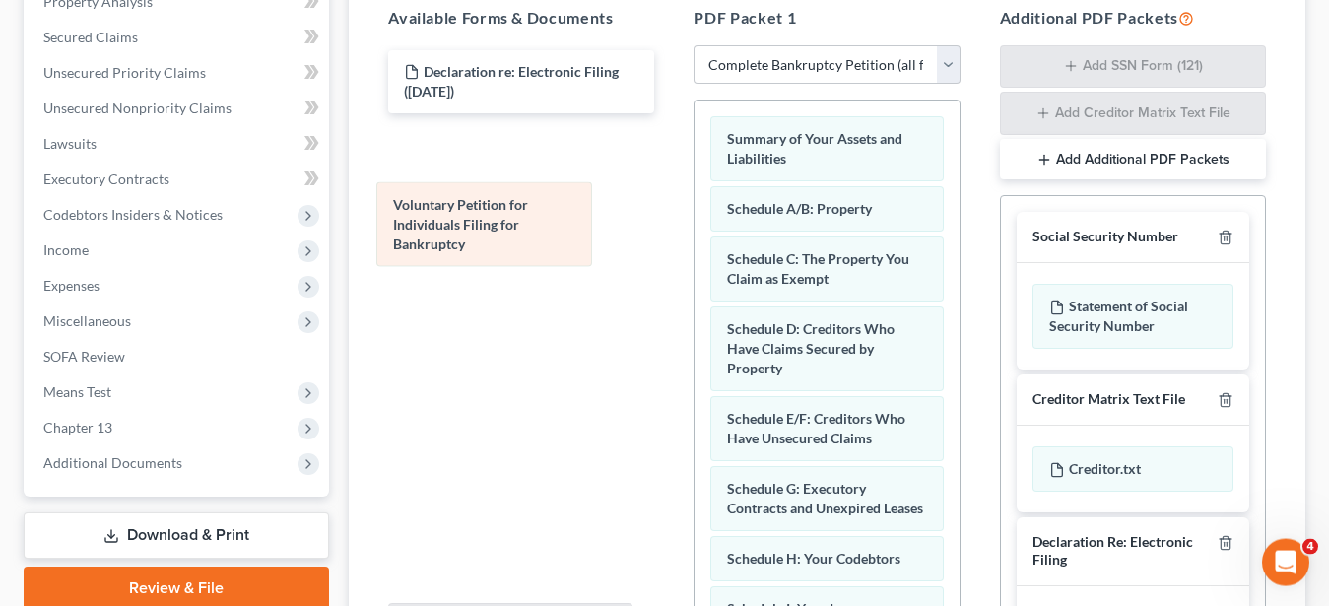
drag, startPoint x: 844, startPoint y: 165, endPoint x: 509, endPoint y: 232, distance: 341.5
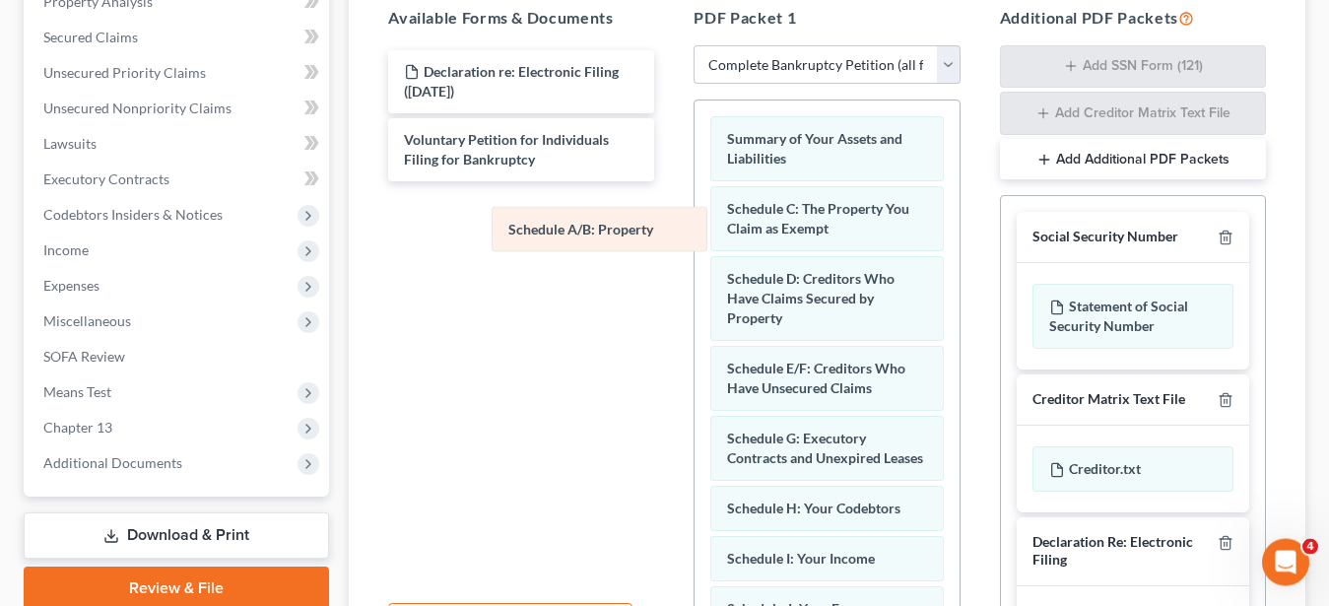
drag, startPoint x: 753, startPoint y: 208, endPoint x: 528, endPoint y: 229, distance: 226.6
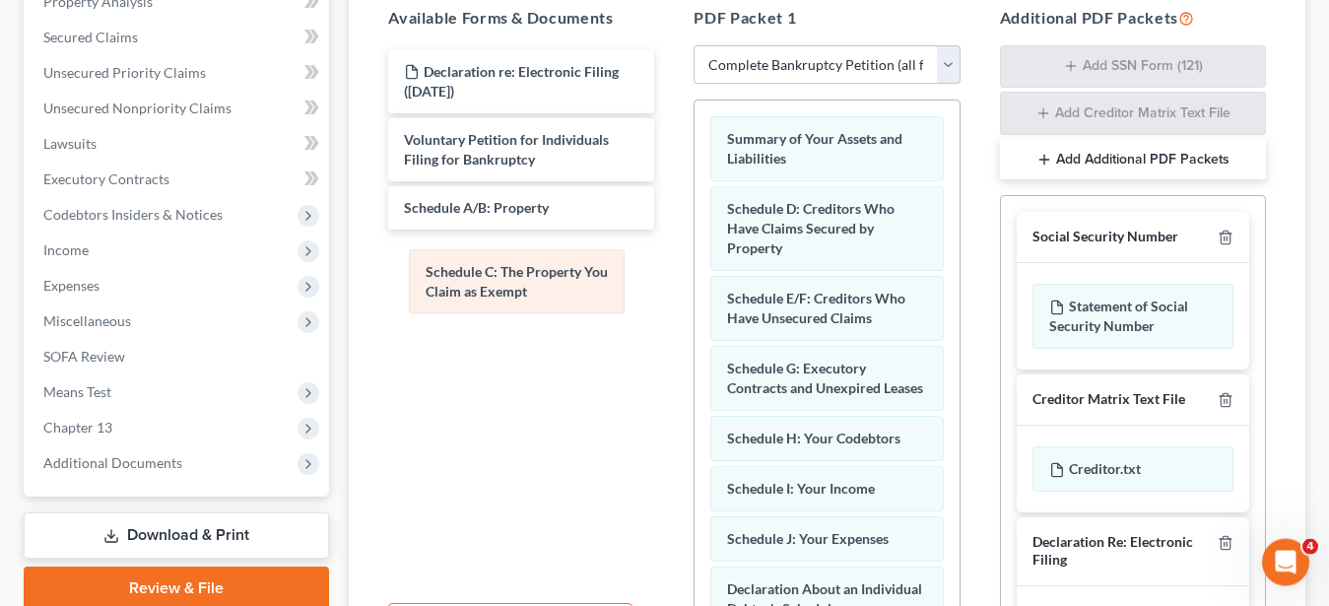
drag, startPoint x: 759, startPoint y: 207, endPoint x: 447, endPoint y: 274, distance: 319.3
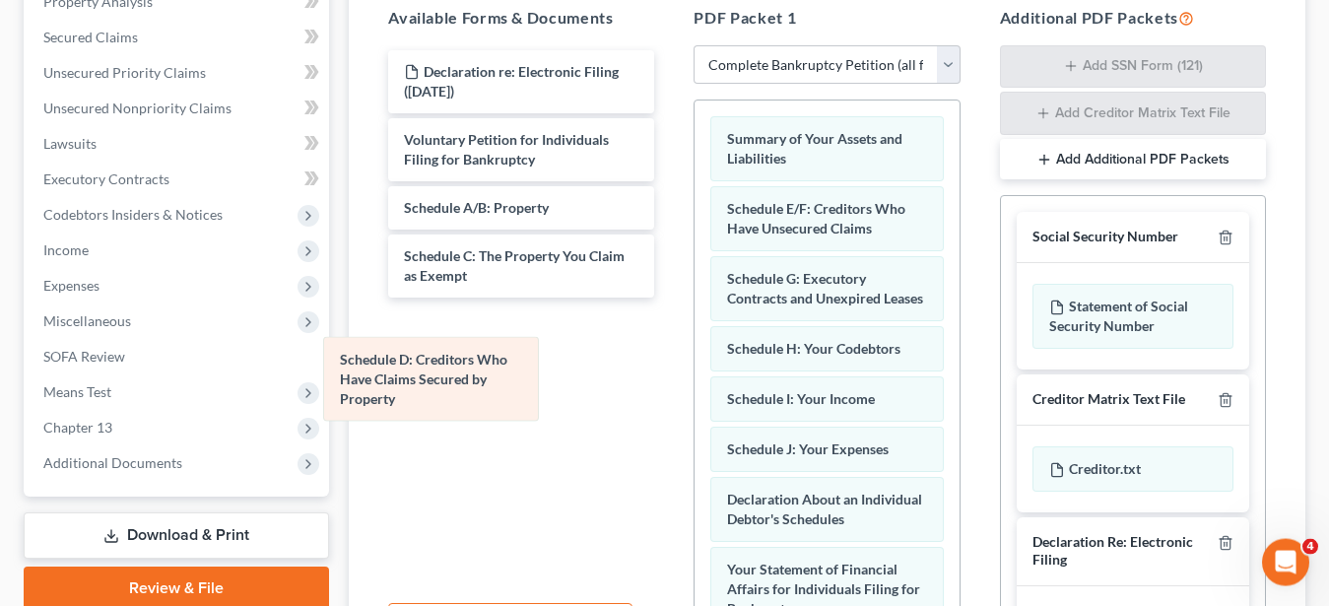
drag, startPoint x: 747, startPoint y: 235, endPoint x: 441, endPoint y: 346, distance: 324.6
click at [694, 381] on div "Schedule D: Creditors Who Have Claims Secured by Property Summary of Your Asset…" at bounding box center [826, 595] width 264 height 990
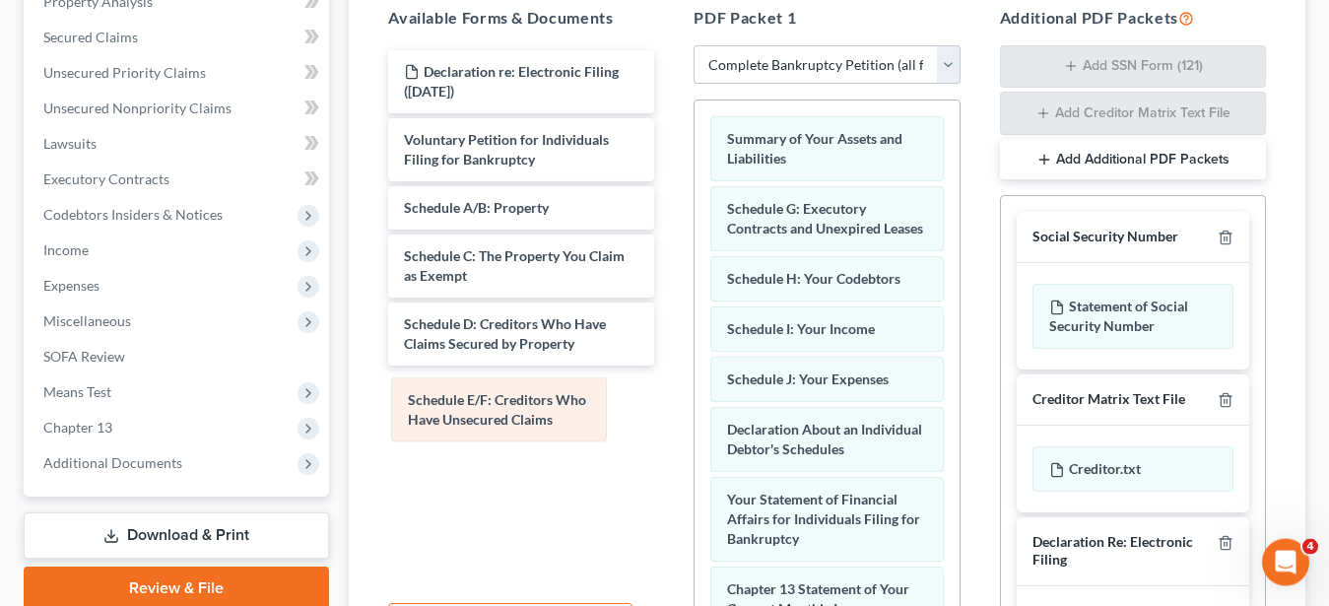
drag, startPoint x: 749, startPoint y: 234, endPoint x: 429, endPoint y: 426, distance: 373.3
click at [694, 426] on div "Schedule E/F: Creditors Who Have Unsecured Claims Summary of Your Assets and Li…" at bounding box center [826, 560] width 264 height 920
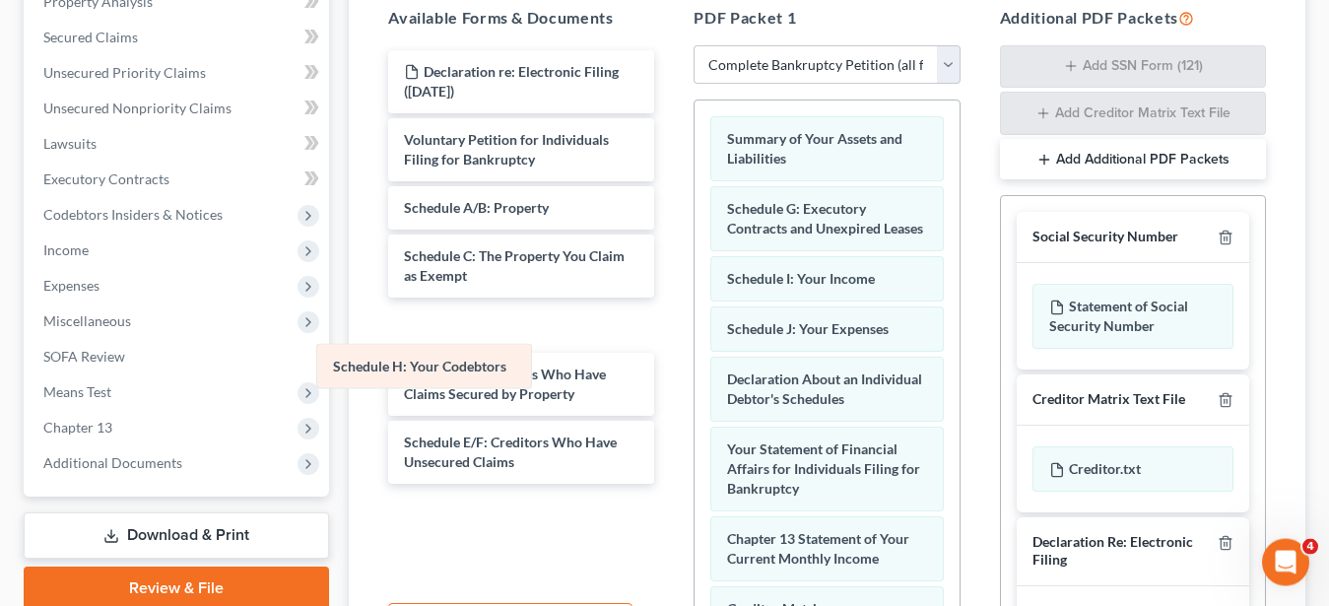
drag, startPoint x: 781, startPoint y: 291, endPoint x: 386, endPoint y: 359, distance: 400.9
click at [694, 359] on div "Schedule H: Your Codebtors Summary of Your Assets and Liabilities Schedule G: E…" at bounding box center [826, 535] width 264 height 870
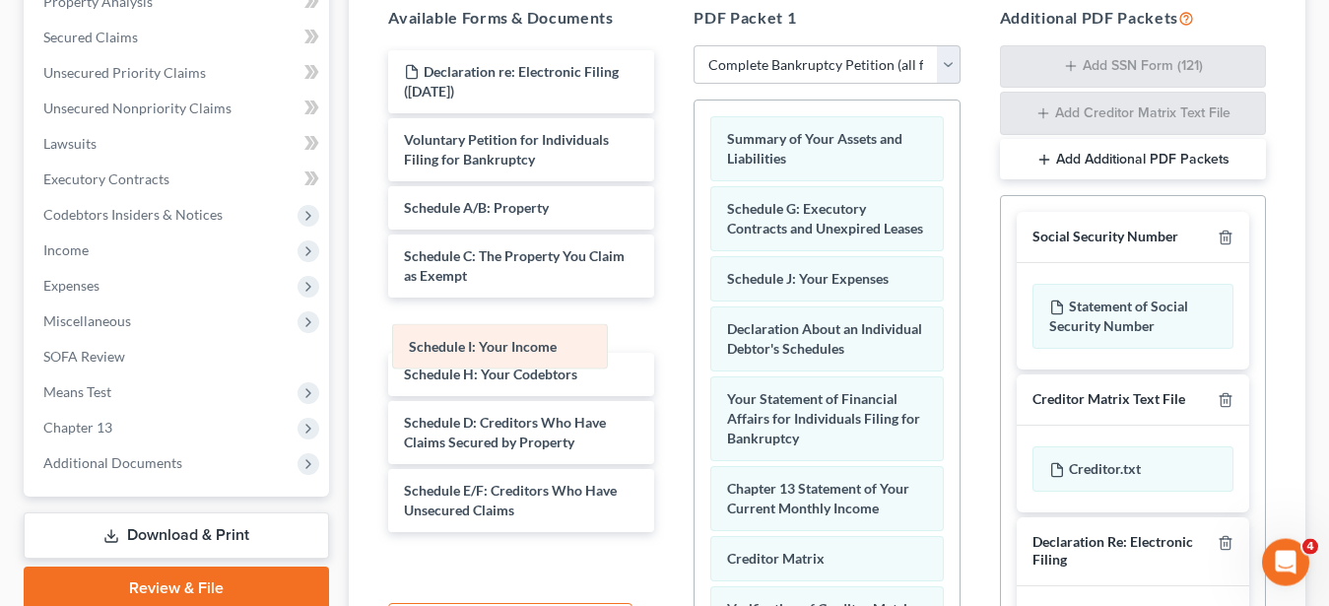
drag, startPoint x: 756, startPoint y: 291, endPoint x: 438, endPoint y: 340, distance: 321.9
click at [694, 340] on div "Schedule I: Your Income Summary of Your Assets and Liabilities Schedule G: Exec…" at bounding box center [826, 509] width 264 height 819
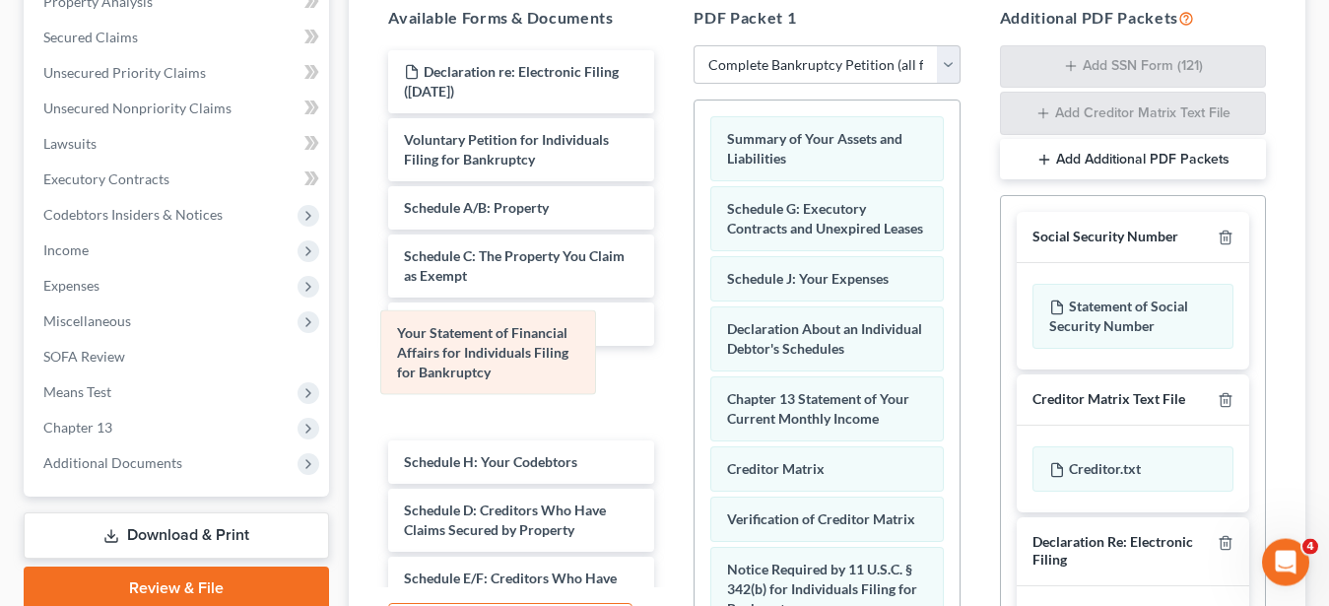
drag, startPoint x: 798, startPoint y: 456, endPoint x: 468, endPoint y: 353, distance: 345.8
click at [694, 353] on div "Your Statement of Financial Affairs for Individuals Filing for Bankruptcy Summa…" at bounding box center [826, 465] width 264 height 730
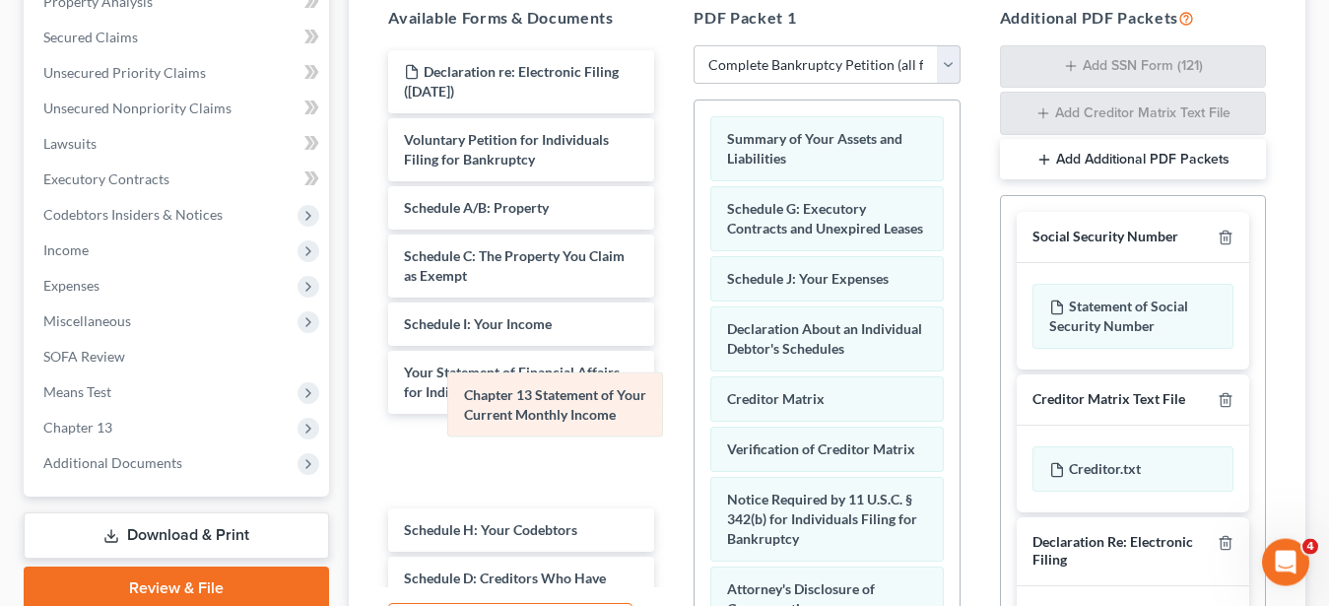
drag, startPoint x: 774, startPoint y: 464, endPoint x: 514, endPoint y: 423, distance: 263.1
click at [694, 423] on div "Chapter 13 Statement of Your Current Monthly Income Summary of Your Assets and …" at bounding box center [826, 430] width 264 height 660
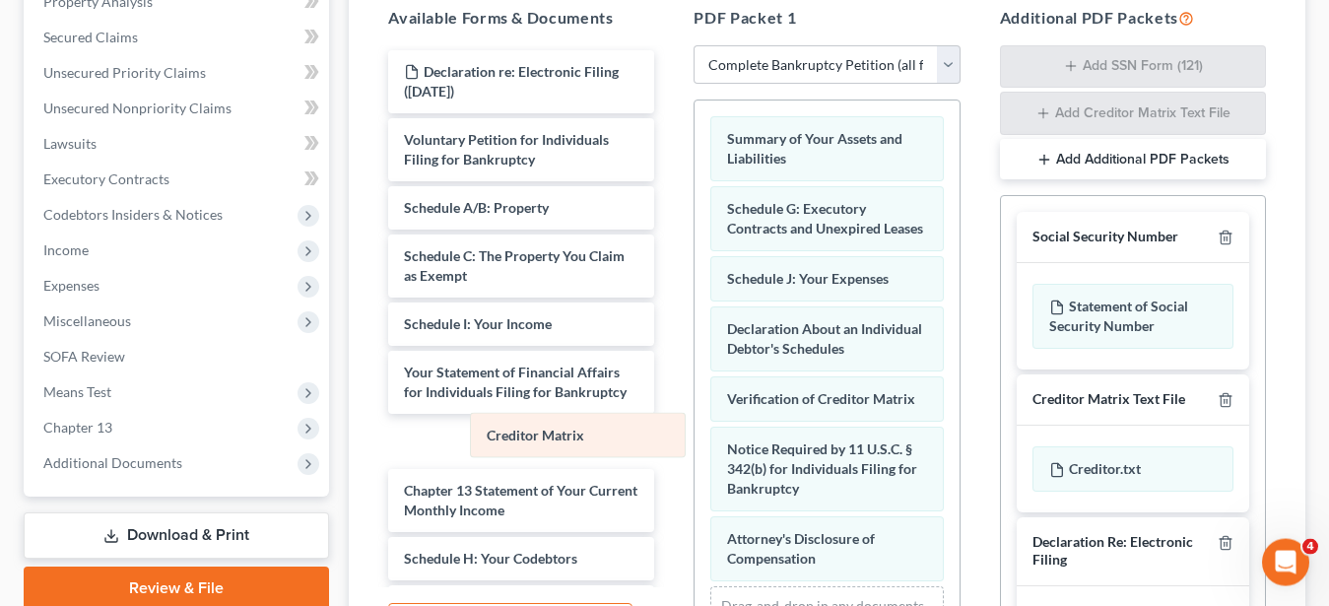
drag, startPoint x: 764, startPoint y: 443, endPoint x: 523, endPoint y: 441, distance: 241.3
click at [694, 441] on div "Creditor Matrix Summary of Your Assets and Liabilities Schedule G: Executory Co…" at bounding box center [826, 405] width 264 height 610
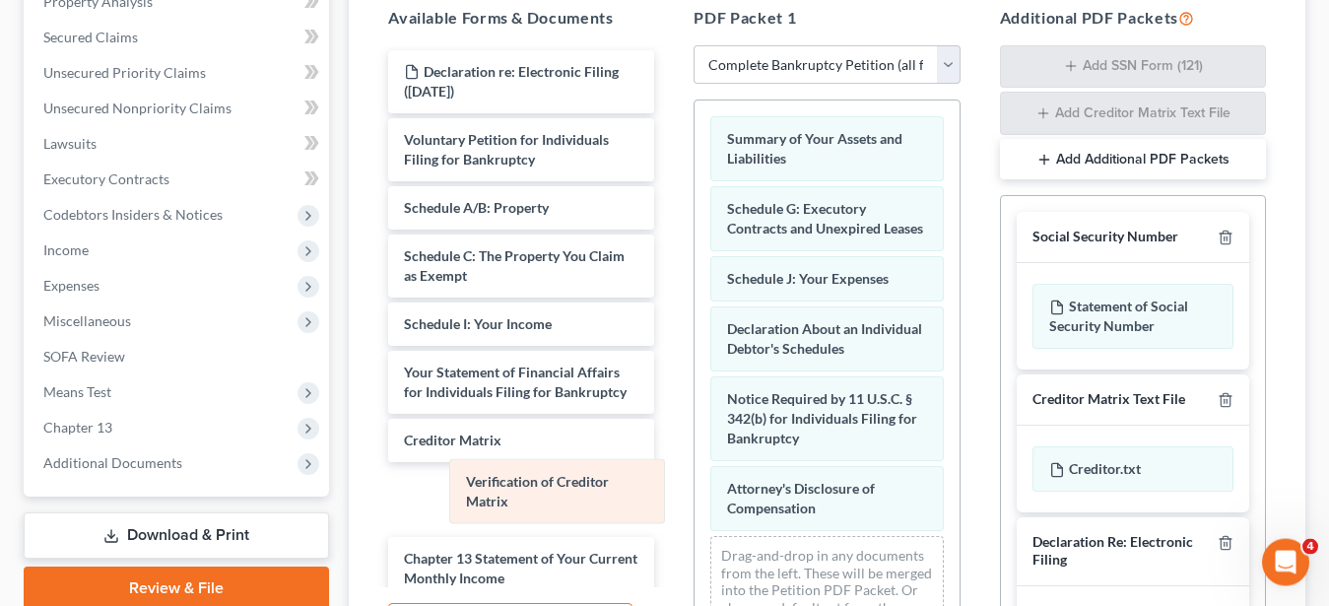
drag, startPoint x: 782, startPoint y: 455, endPoint x: 507, endPoint y: 501, distance: 278.7
click at [694, 501] on div "Verification of Creditor Matrix Summary of Your Assets and Liabilities Schedule…" at bounding box center [826, 379] width 264 height 559
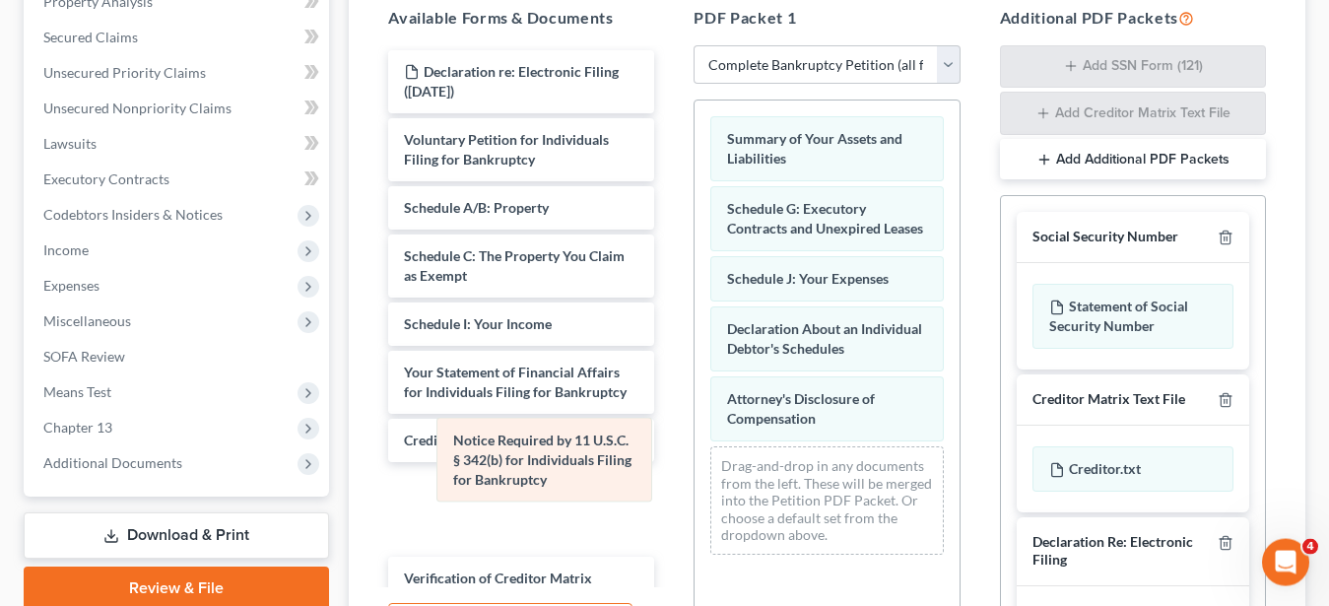
drag, startPoint x: 784, startPoint y: 469, endPoint x: 499, endPoint y: 469, distance: 284.6
click at [694, 469] on div "Notice Required by 11 U.S.C. § 342(b) for Individuals Filing for Bankruptcy Sum…" at bounding box center [826, 335] width 264 height 470
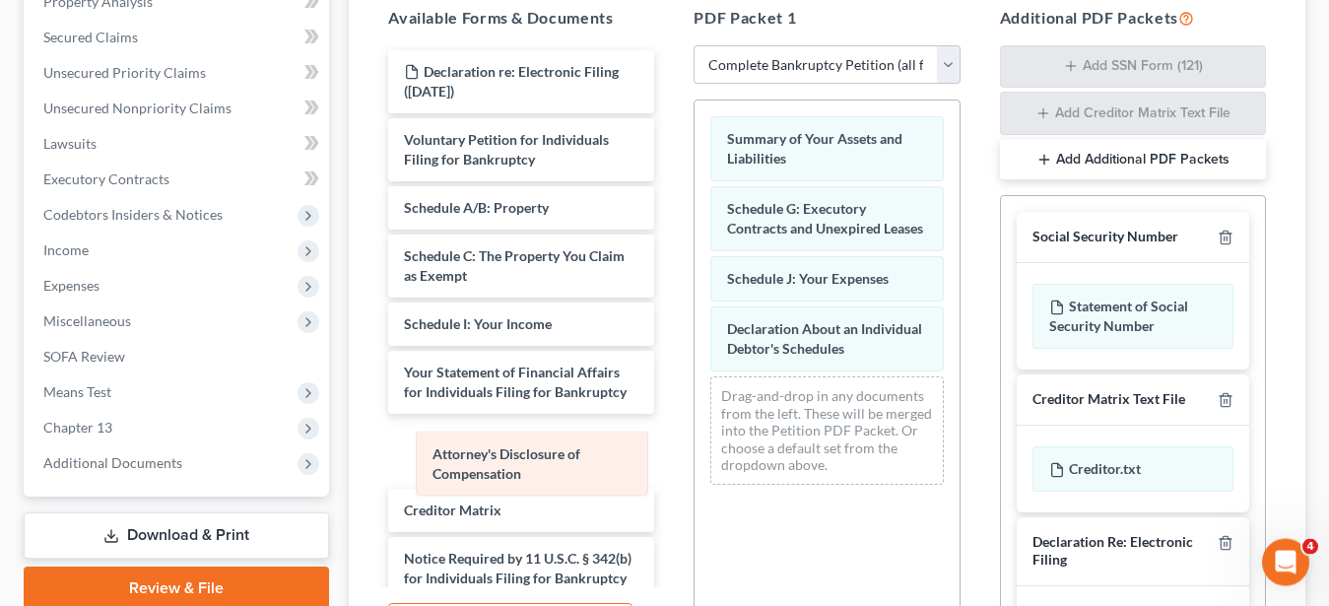
drag, startPoint x: 785, startPoint y: 411, endPoint x: 472, endPoint y: 472, distance: 319.1
click at [694, 472] on div "Attorney's Disclosure of Compensation Summary of Your Assets and Liabilities Sc…" at bounding box center [826, 300] width 264 height 400
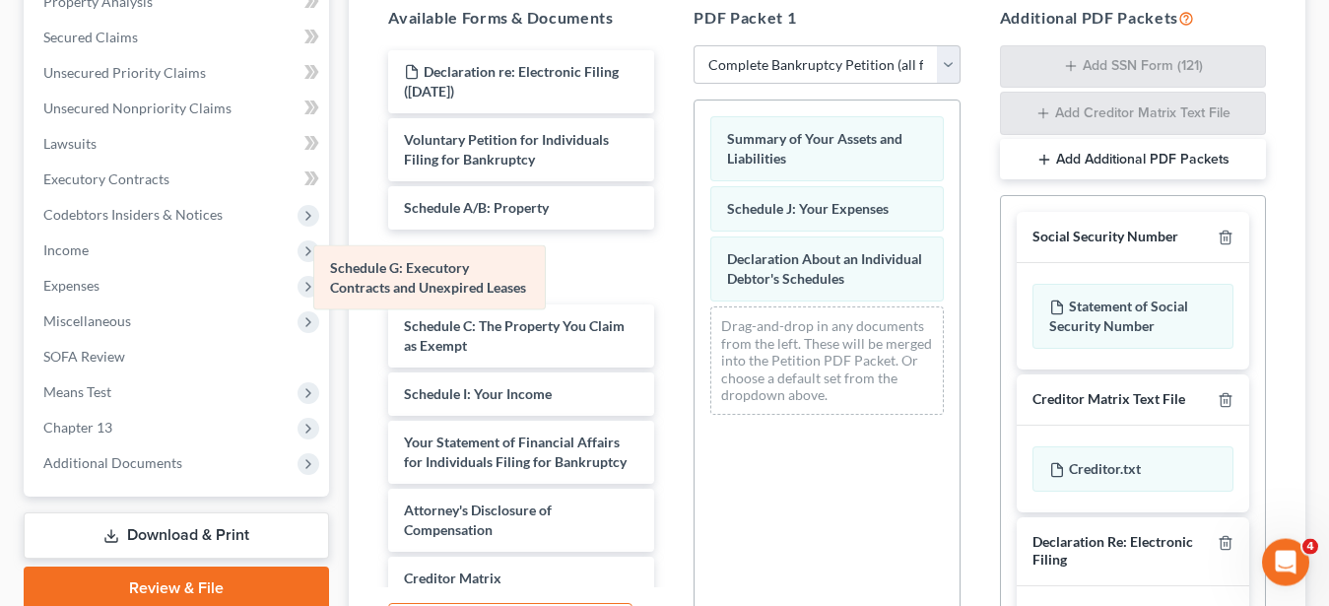
drag, startPoint x: 845, startPoint y: 214, endPoint x: 412, endPoint y: 277, distance: 437.9
click at [694, 277] on div "Schedule G: Executory Contracts and Unexpired Leases Summary of Your Assets and…" at bounding box center [826, 265] width 264 height 330
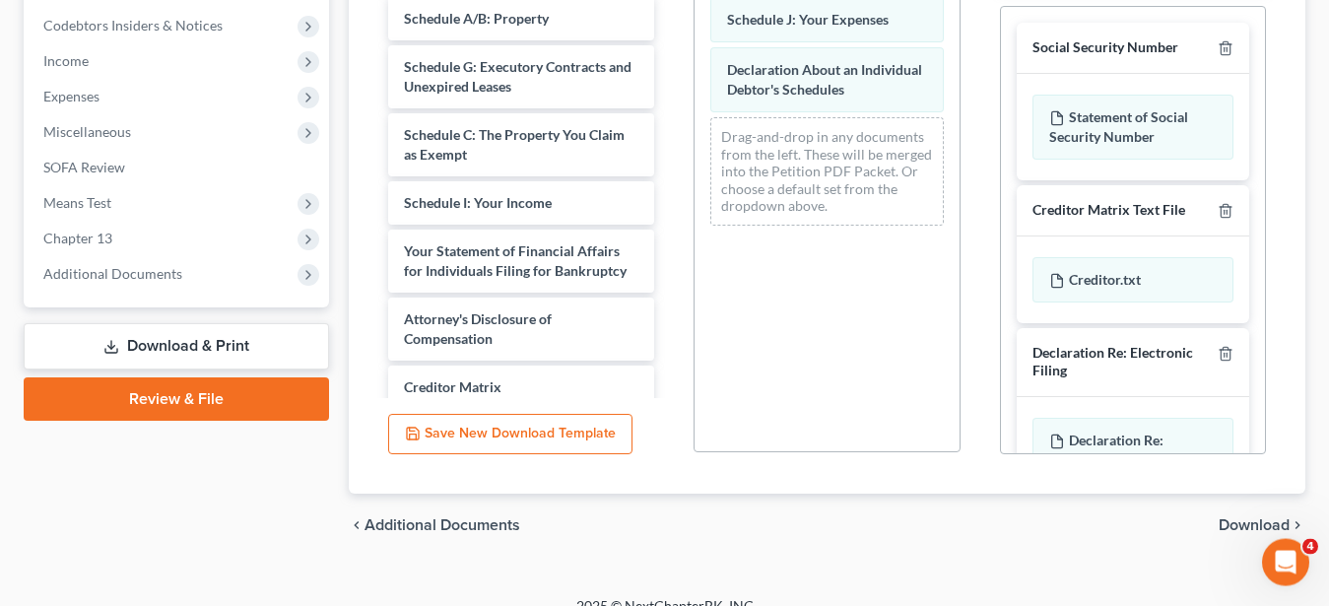
scroll to position [590, 0]
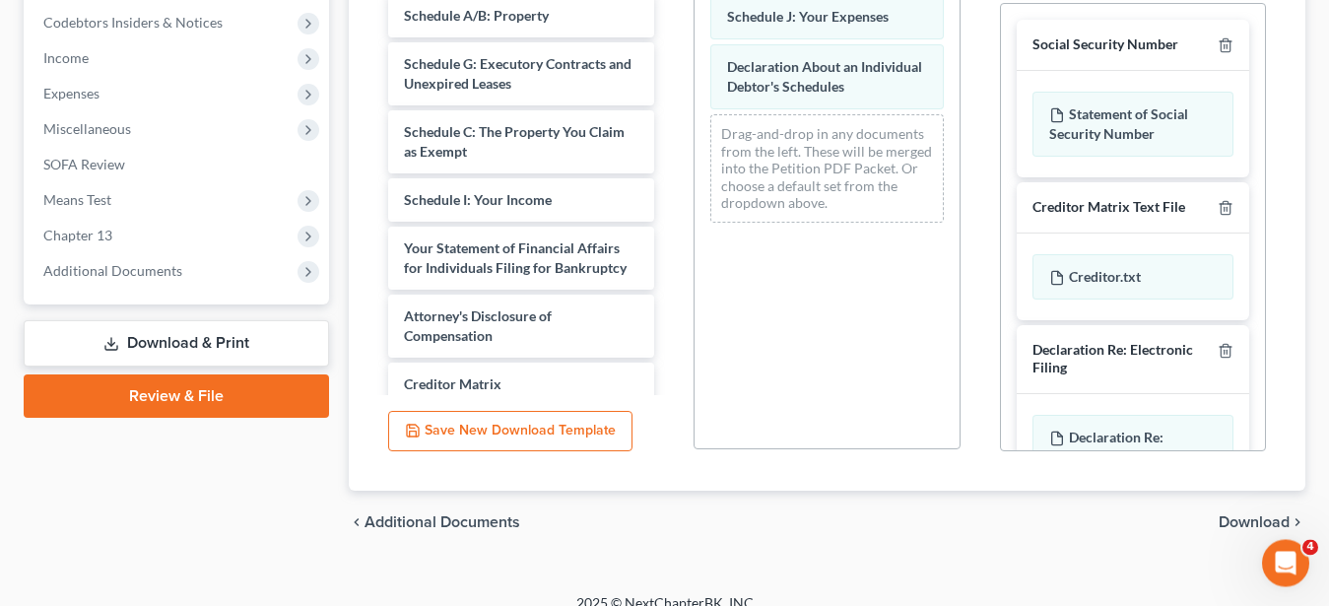
click at [1234, 524] on span "Download" at bounding box center [1253, 522] width 71 height 16
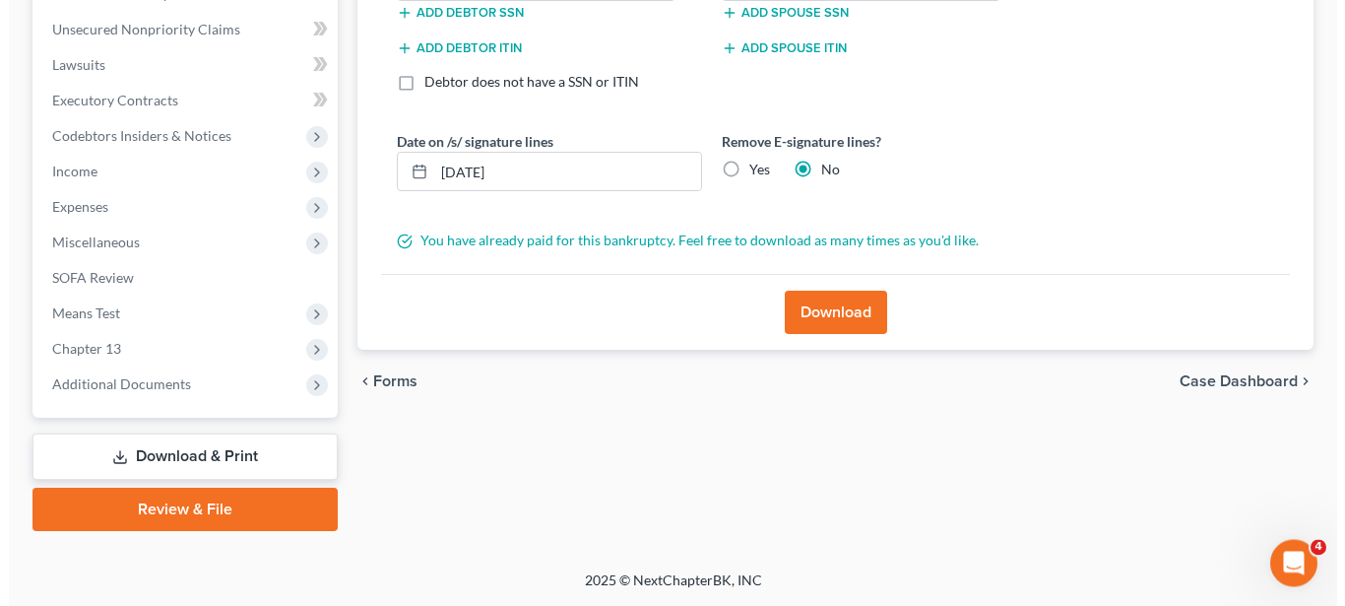
scroll to position [475, 0]
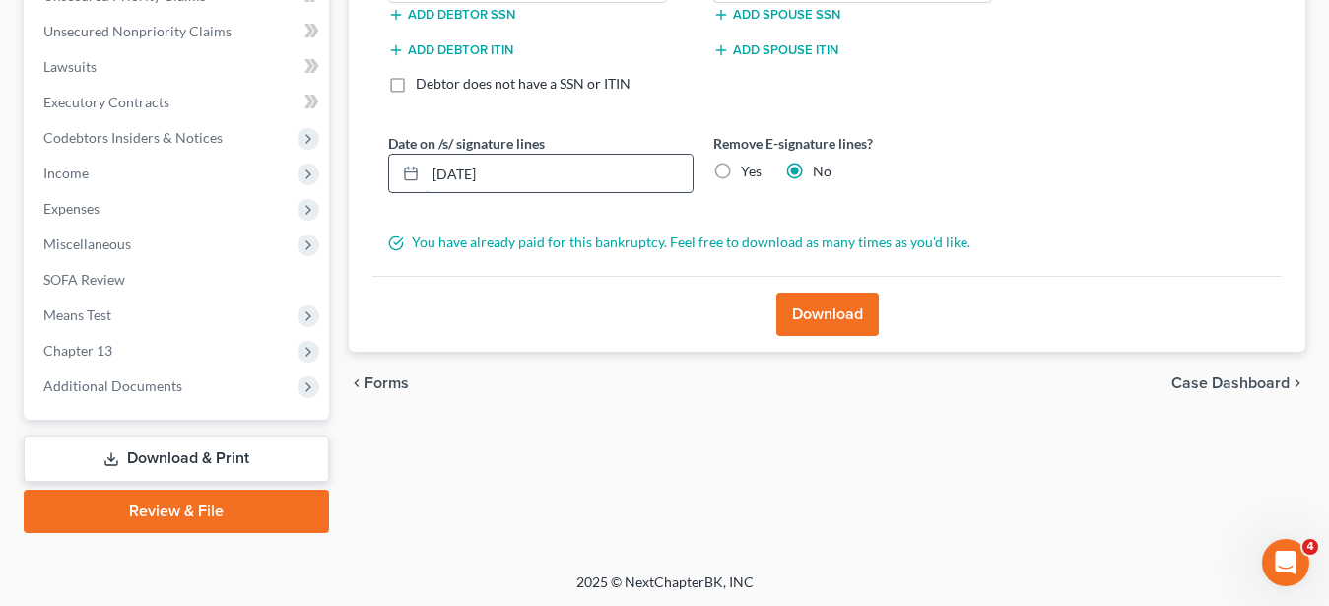
drag, startPoint x: 551, startPoint y: 176, endPoint x: 367, endPoint y: 175, distance: 183.2
click at [425, 175] on input "[DATE]" at bounding box center [558, 173] width 267 height 37
click at [741, 172] on label "Yes" at bounding box center [751, 172] width 21 height 20
click at [749, 172] on input "Yes" at bounding box center [755, 168] width 13 height 13
radio input "true"
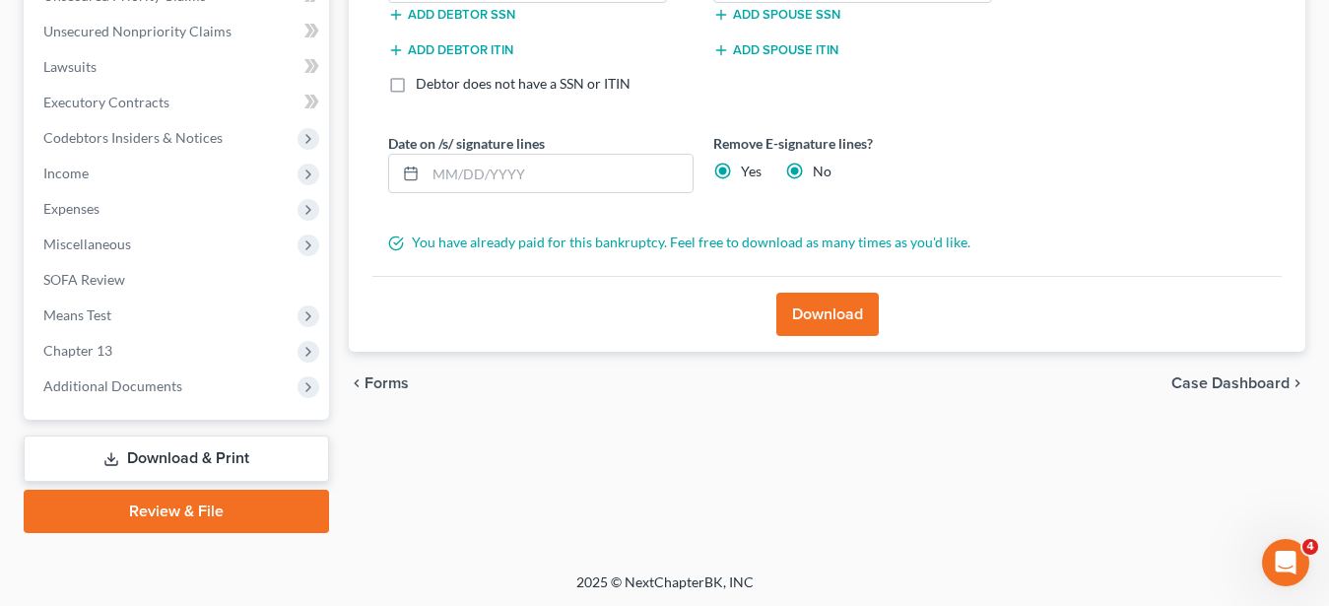
radio input "false"
click at [831, 318] on button "Download" at bounding box center [827, 314] width 102 height 43
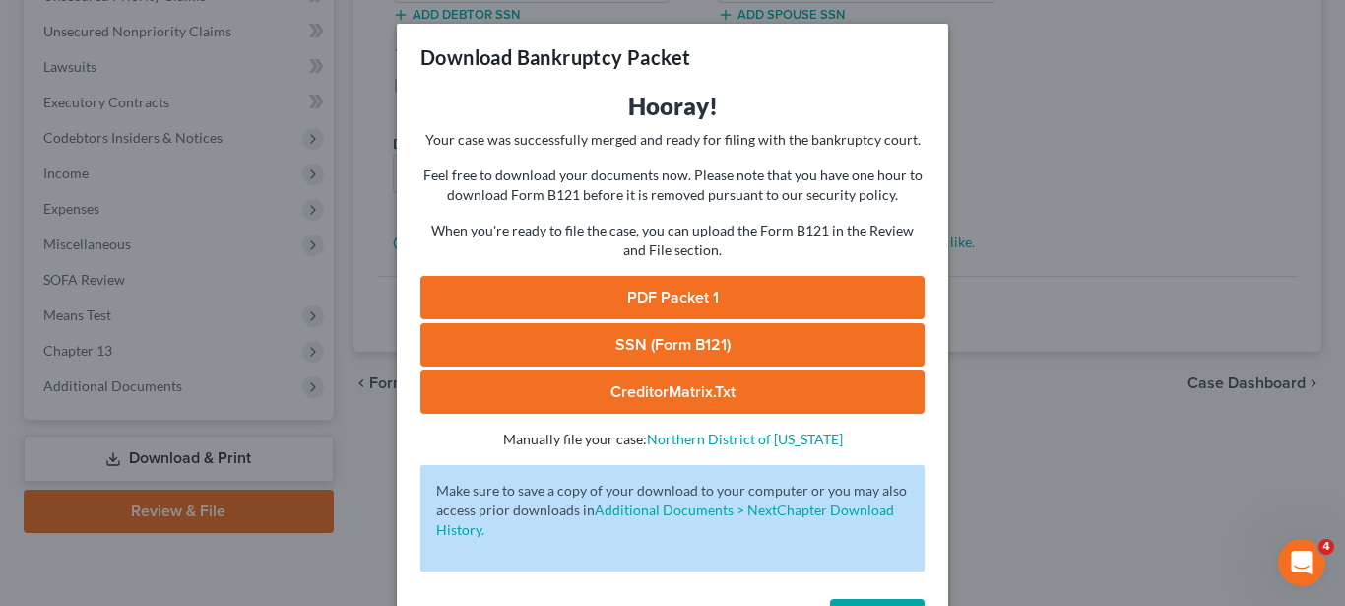
click at [695, 296] on link "PDF Packet 1" at bounding box center [673, 297] width 504 height 43
